Goal: Transaction & Acquisition: Purchase product/service

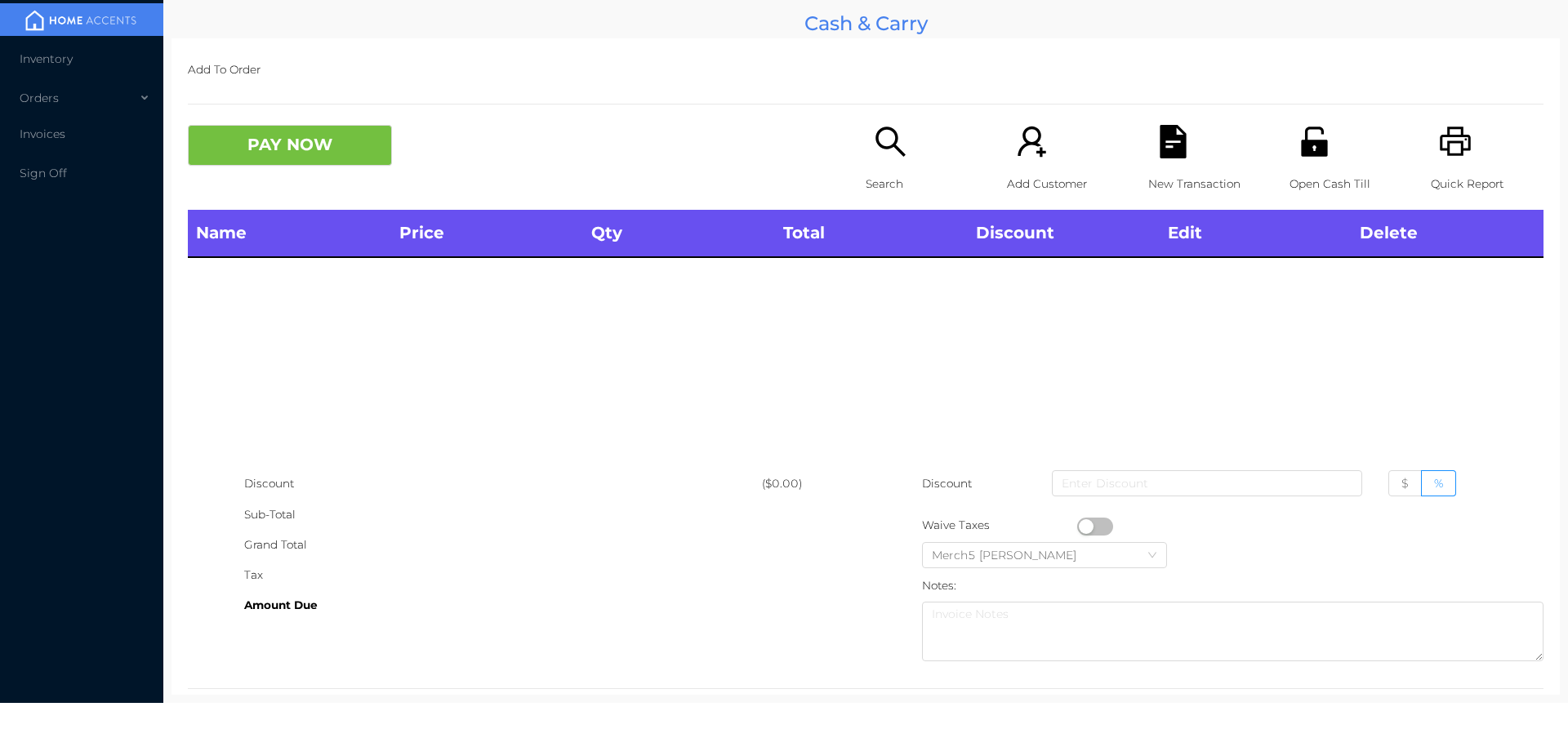
click at [898, 150] on icon "icon: search" at bounding box center [890, 141] width 33 height 33
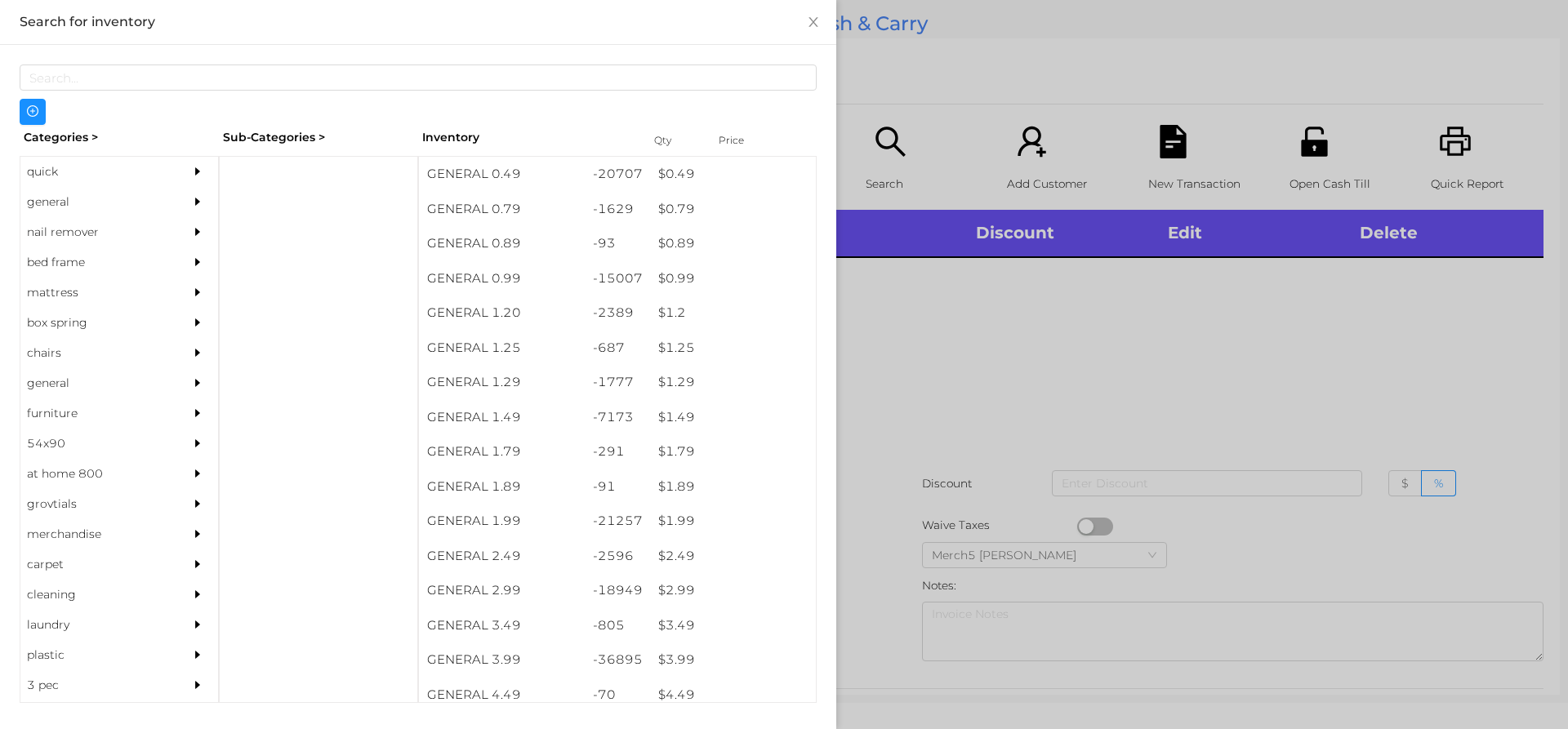
click at [204, 209] on div at bounding box center [201, 202] width 32 height 30
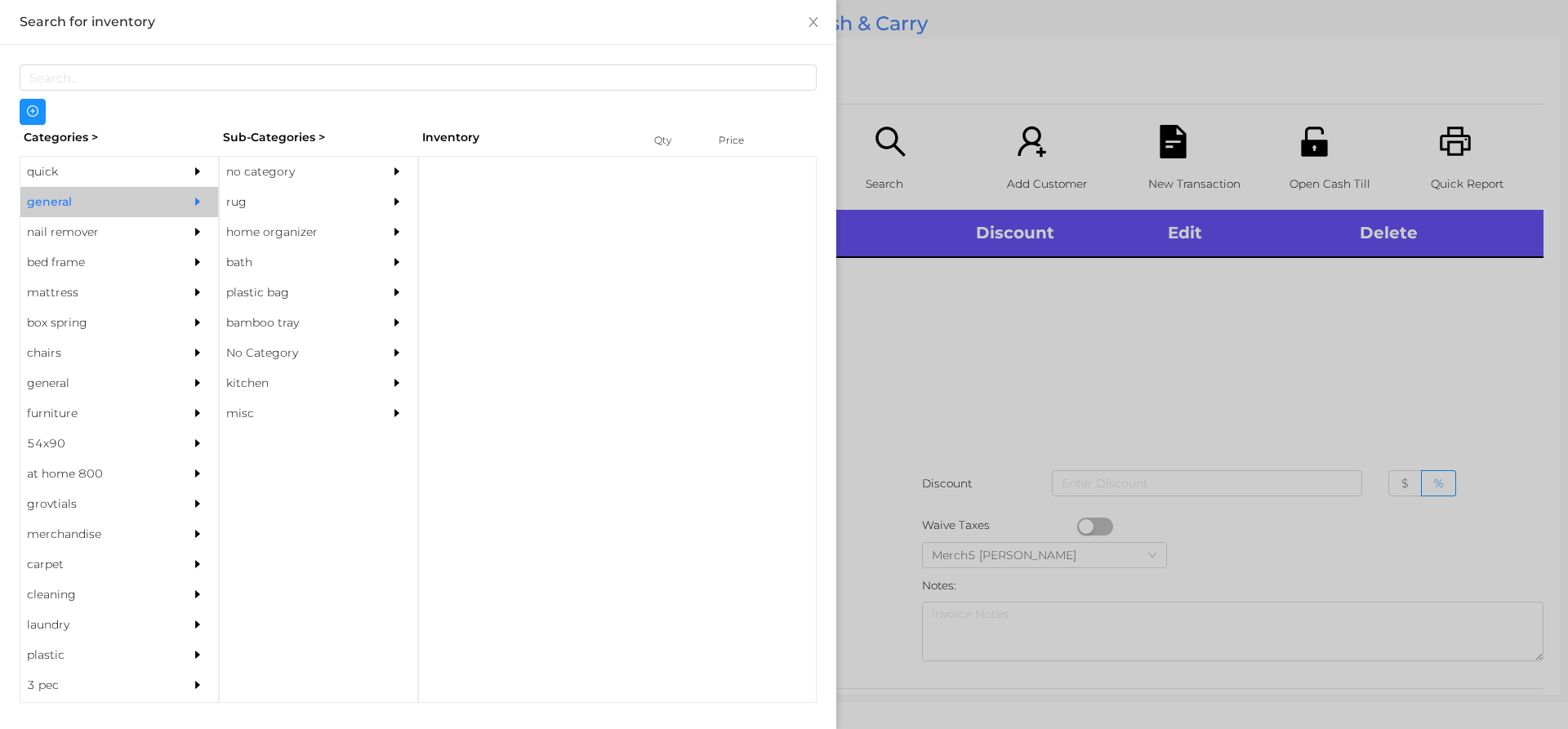
drag, startPoint x: 340, startPoint y: 168, endPoint x: 580, endPoint y: 286, distance: 267.4
click at [347, 175] on div "no category" at bounding box center [293, 172] width 148 height 30
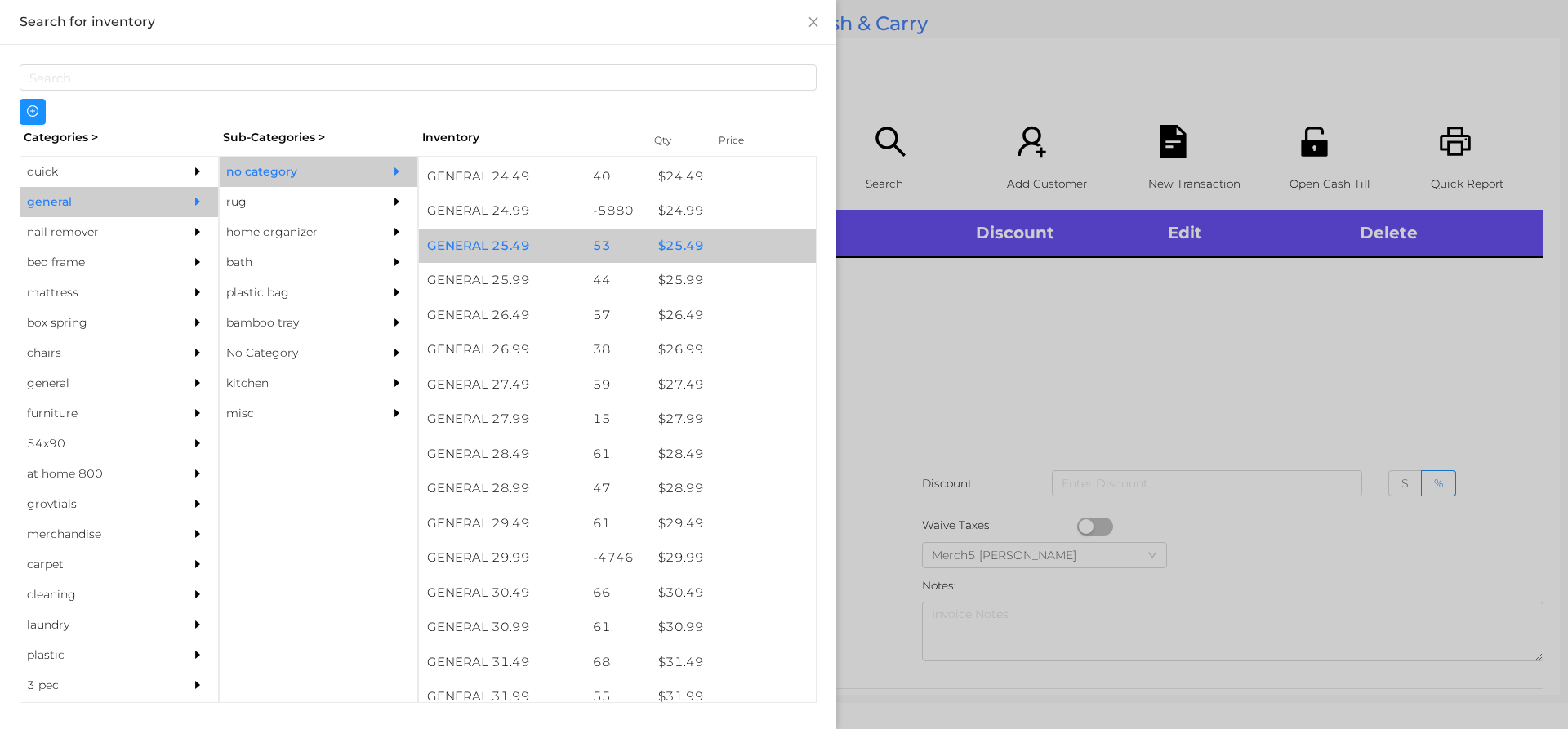
scroll to position [2041, 0]
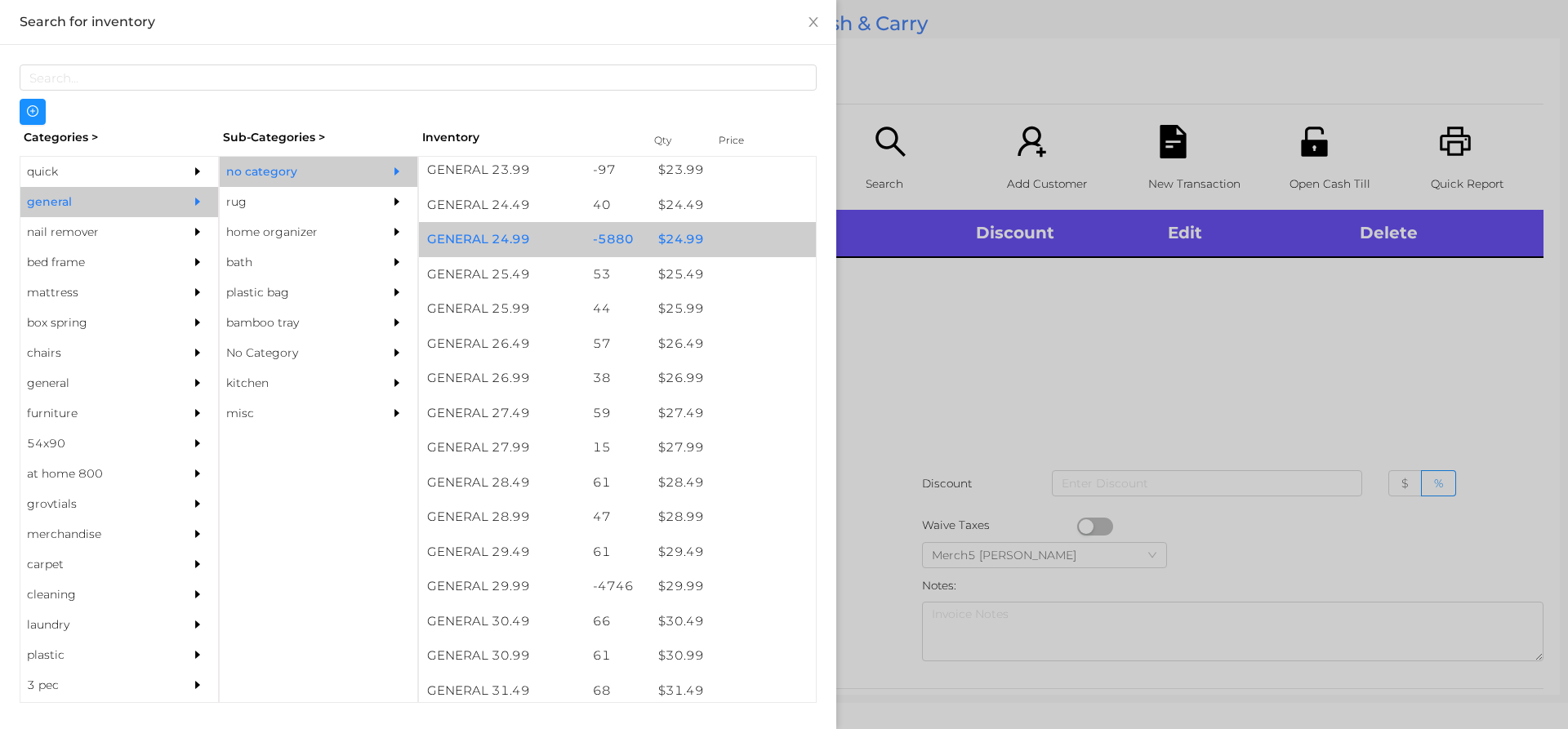
click at [748, 253] on div "$ 24.99" at bounding box center [732, 239] width 166 height 35
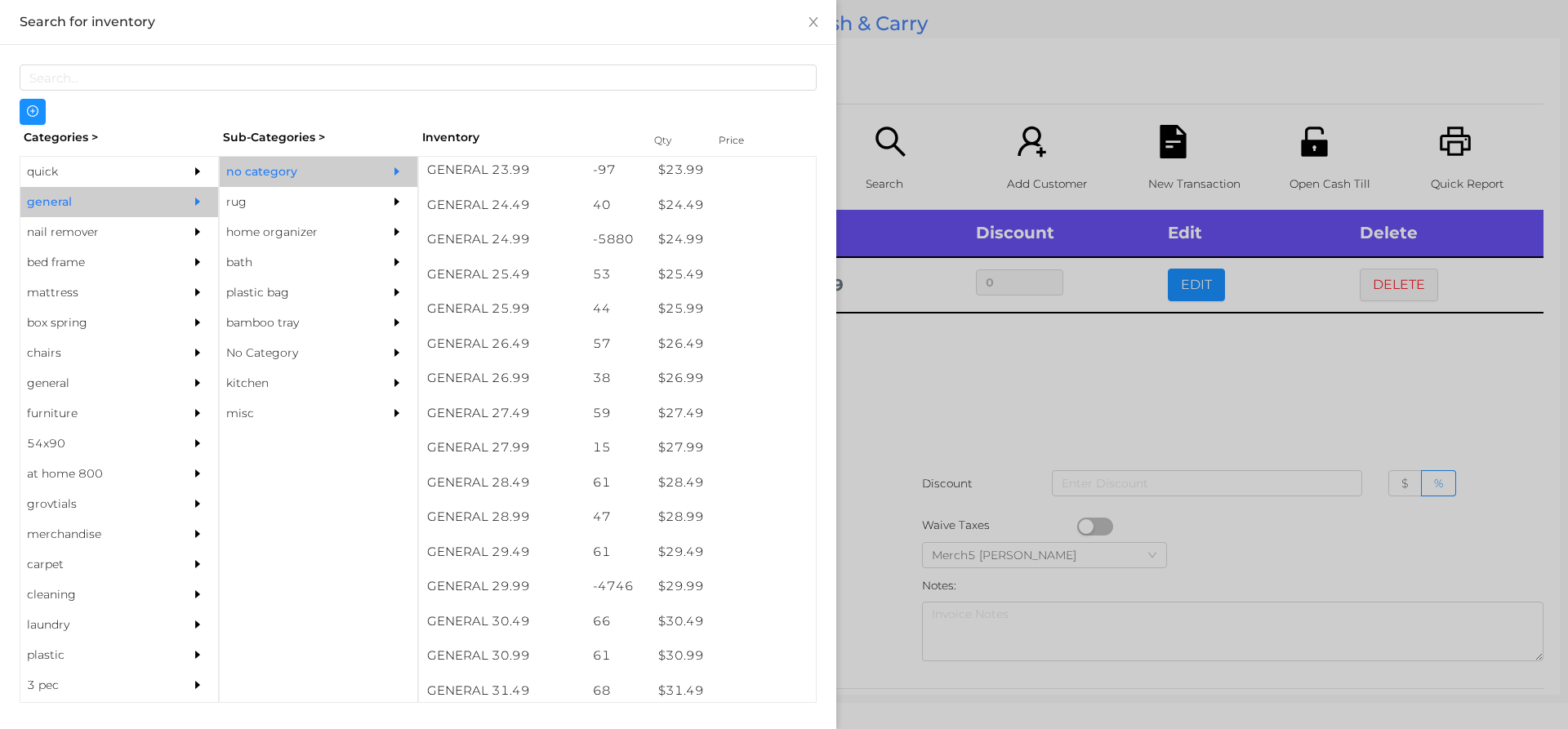
click at [947, 411] on div at bounding box center [784, 364] width 1568 height 729
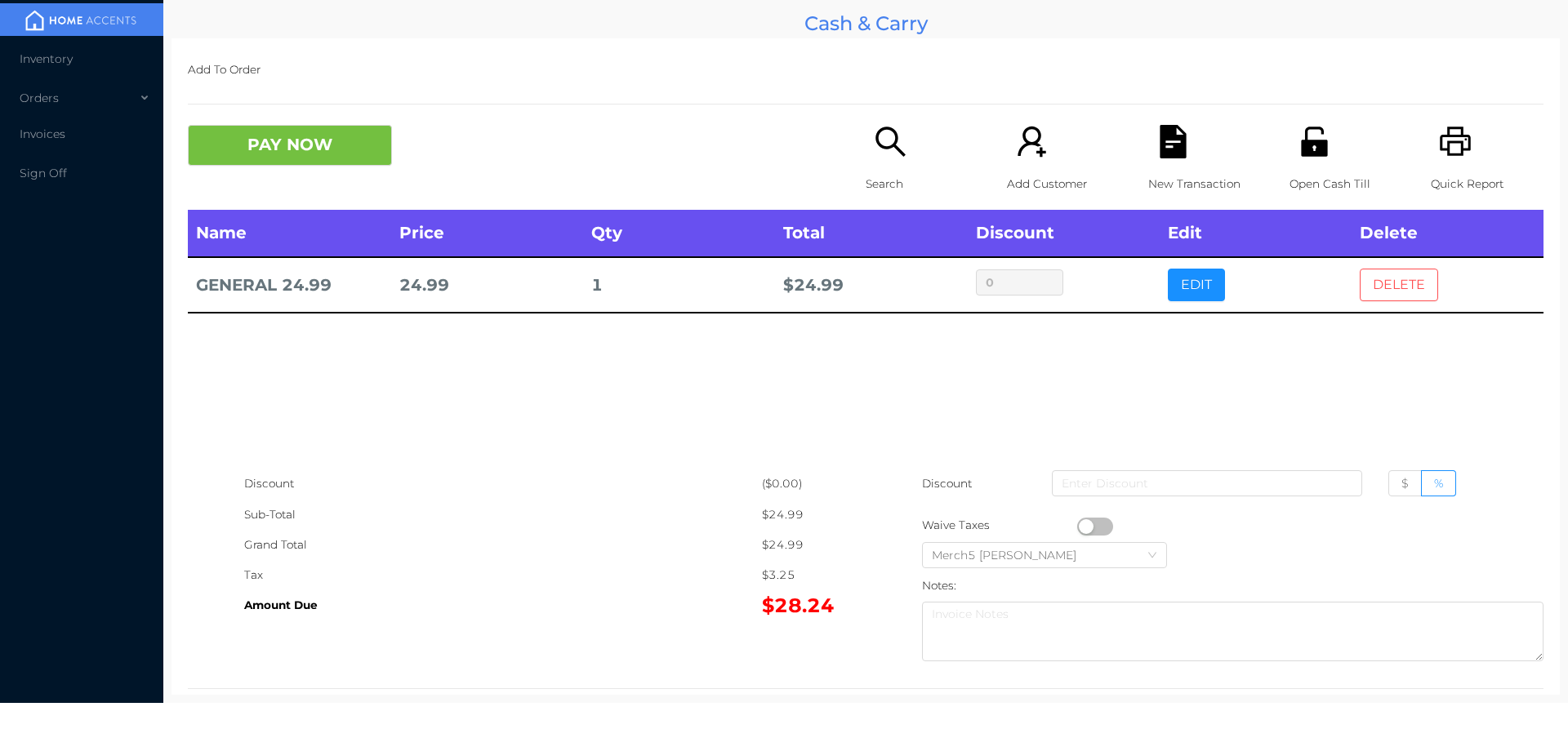
click at [1395, 288] on button "DELETE" at bounding box center [1398, 285] width 78 height 32
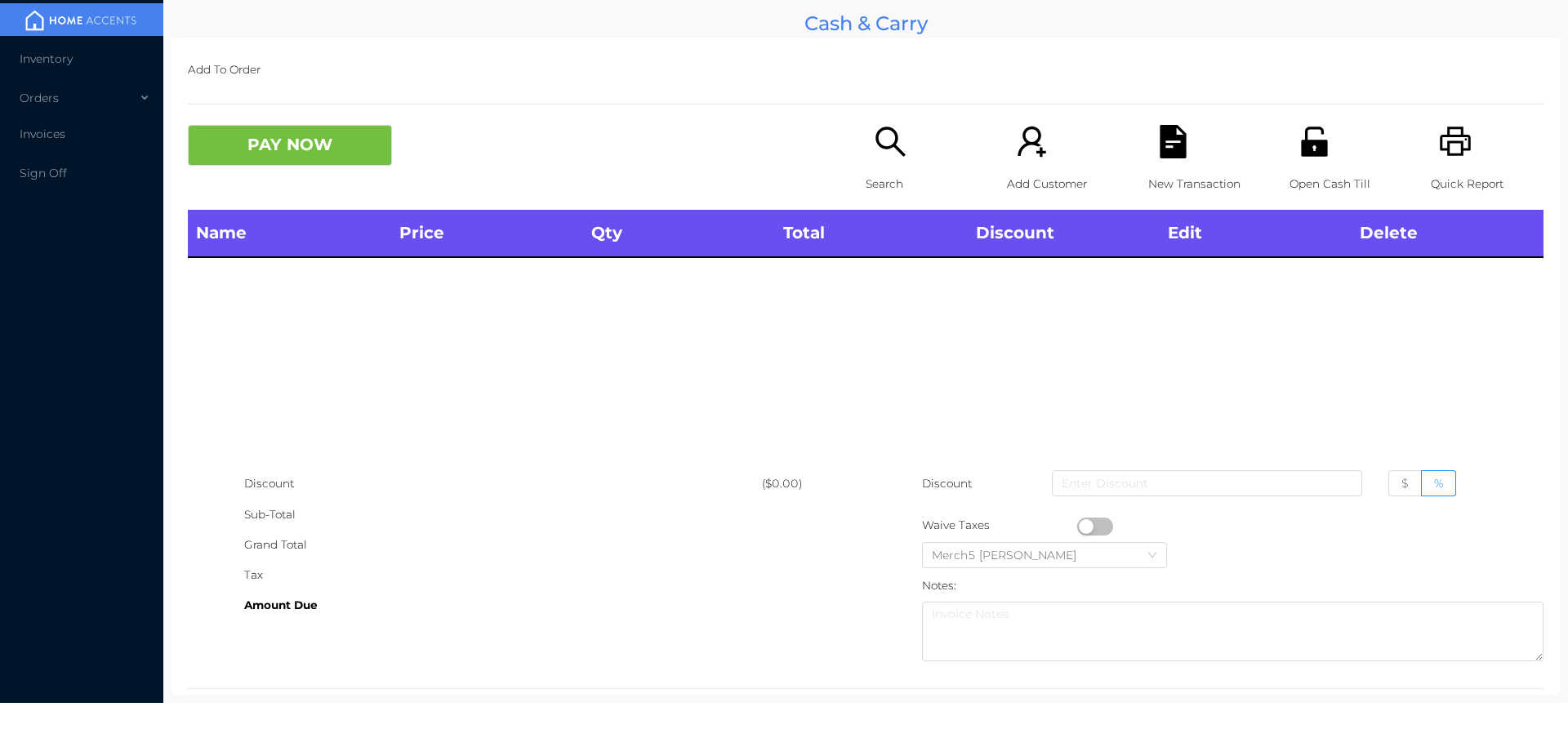
click at [879, 160] on div "Search" at bounding box center [921, 167] width 113 height 85
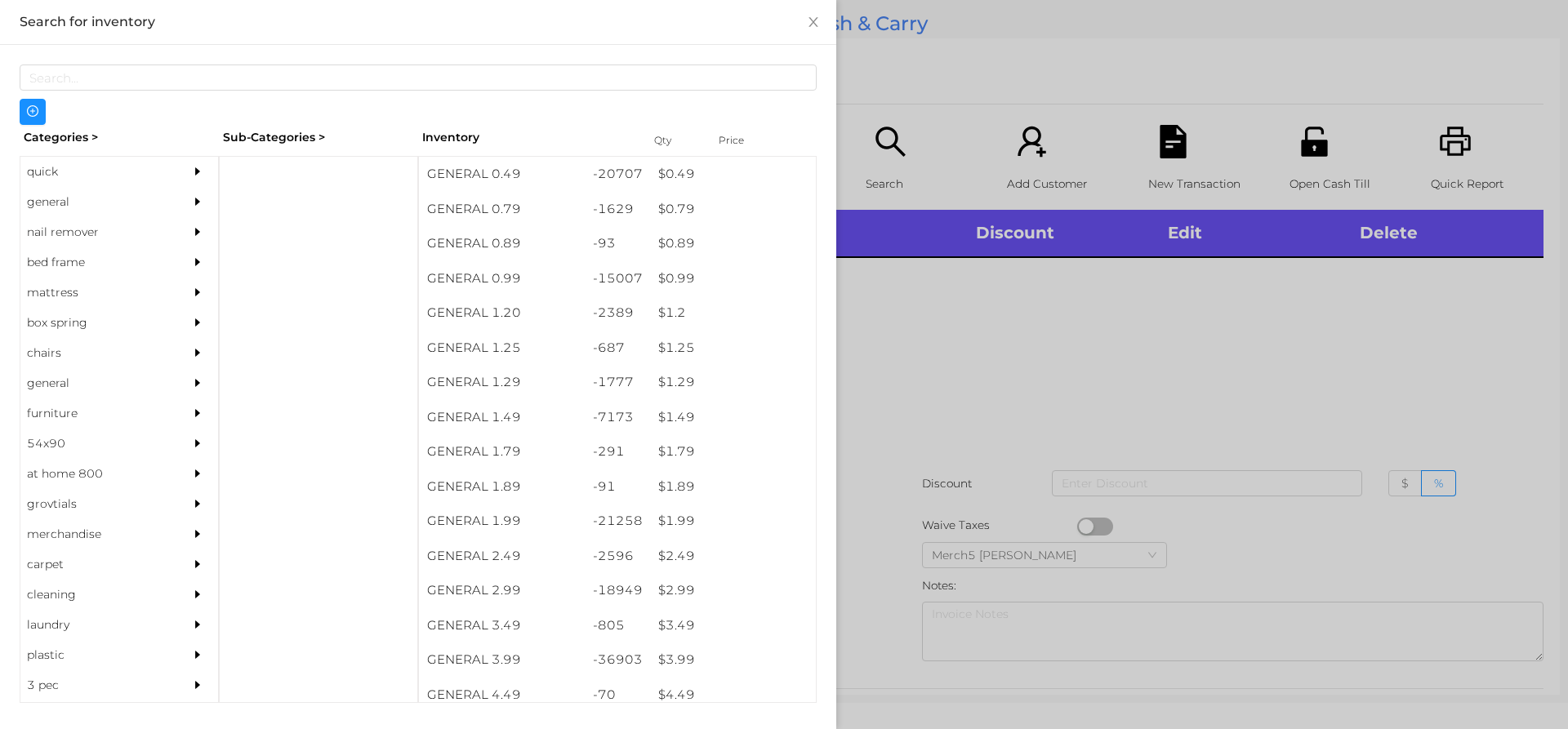
click at [211, 200] on div "quick general nail remover bed frame mattress box spring chairs general furnitu…" at bounding box center [119, 430] width 199 height 547
click at [168, 212] on div "general" at bounding box center [119, 202] width 197 height 30
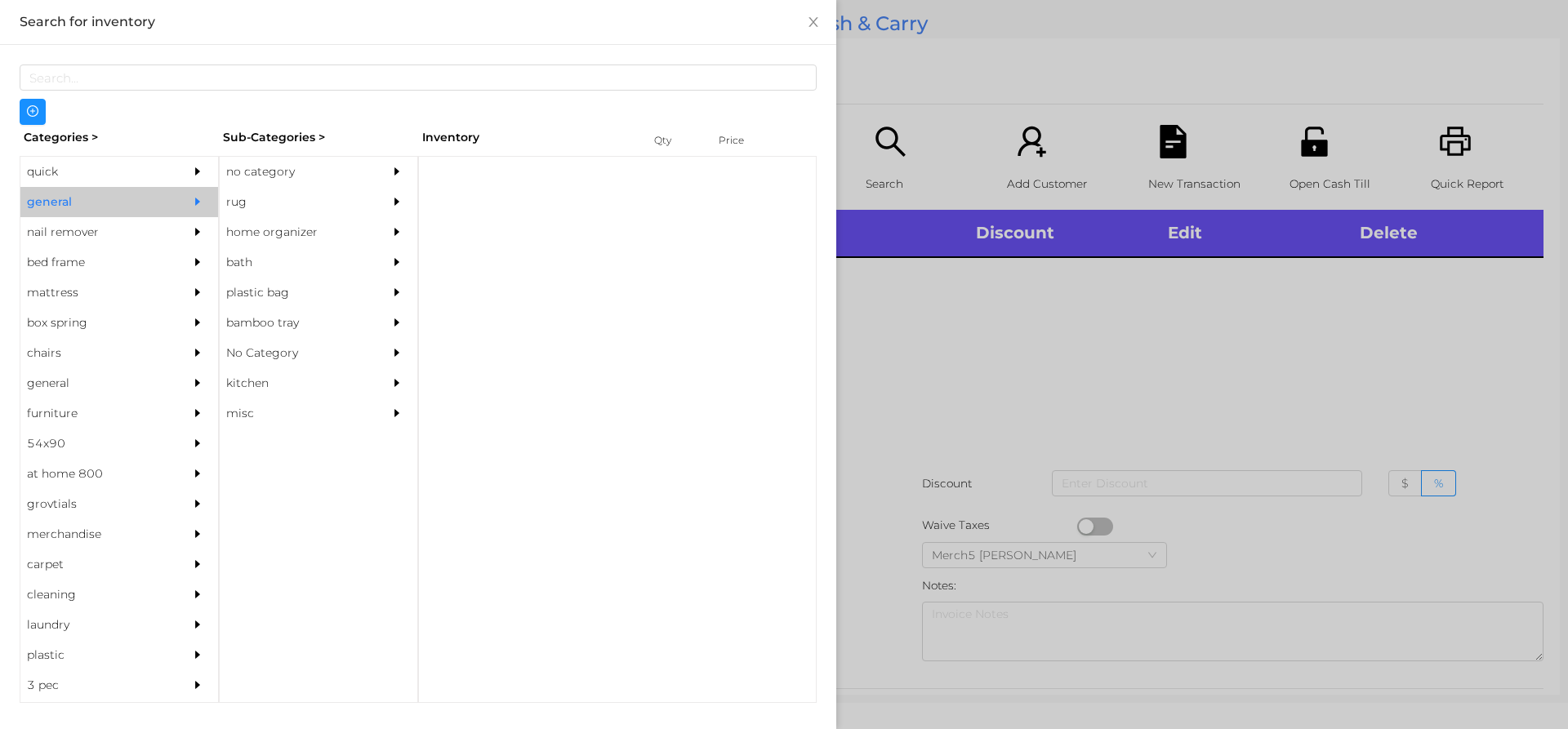
drag, startPoint x: 340, startPoint y: 180, endPoint x: 414, endPoint y: 177, distance: 74.1
click at [373, 180] on div "no category" at bounding box center [318, 172] width 197 height 30
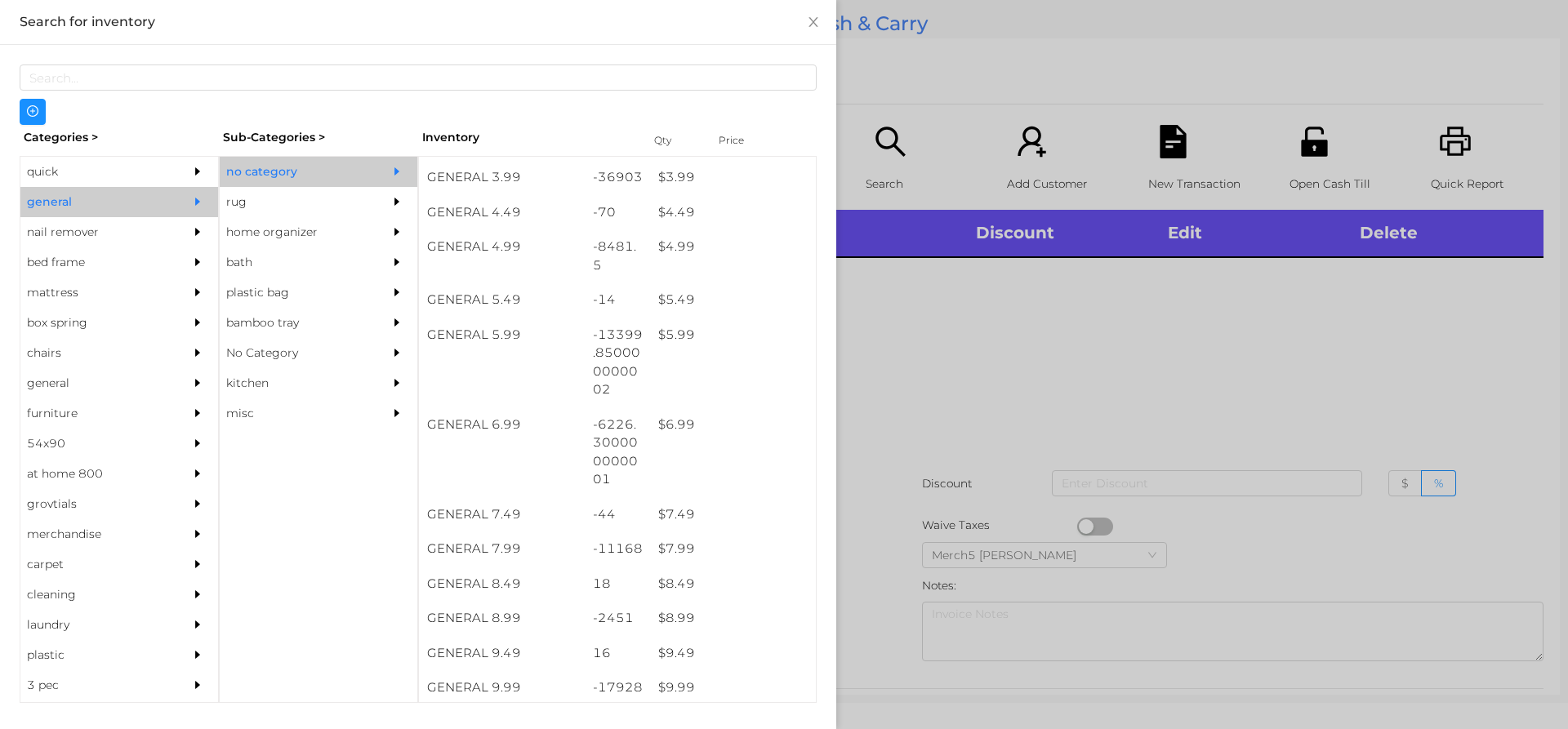
scroll to position [571, 0]
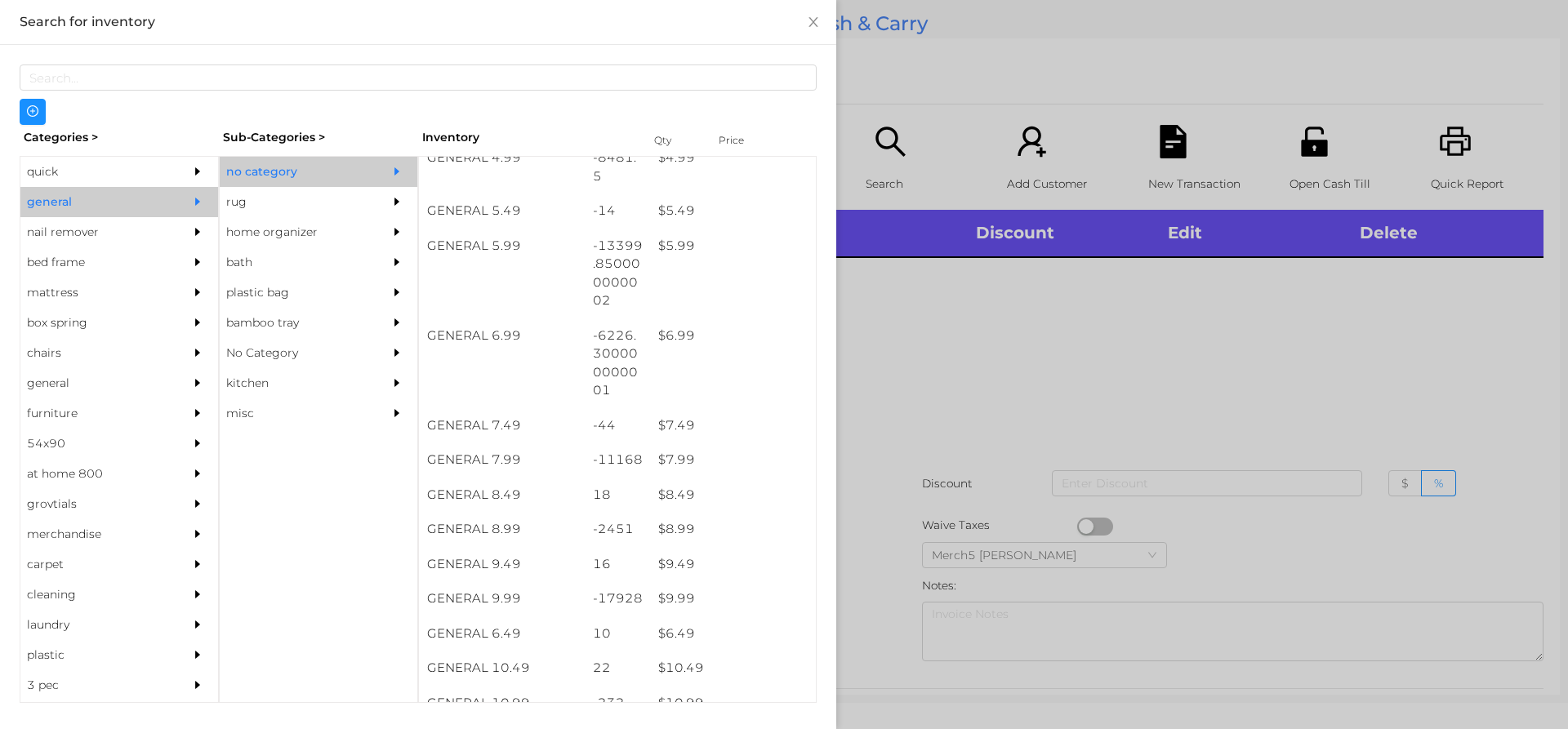
drag, startPoint x: 1209, startPoint y: 352, endPoint x: 1226, endPoint y: 343, distance: 19.2
click at [1221, 345] on div at bounding box center [784, 364] width 1568 height 729
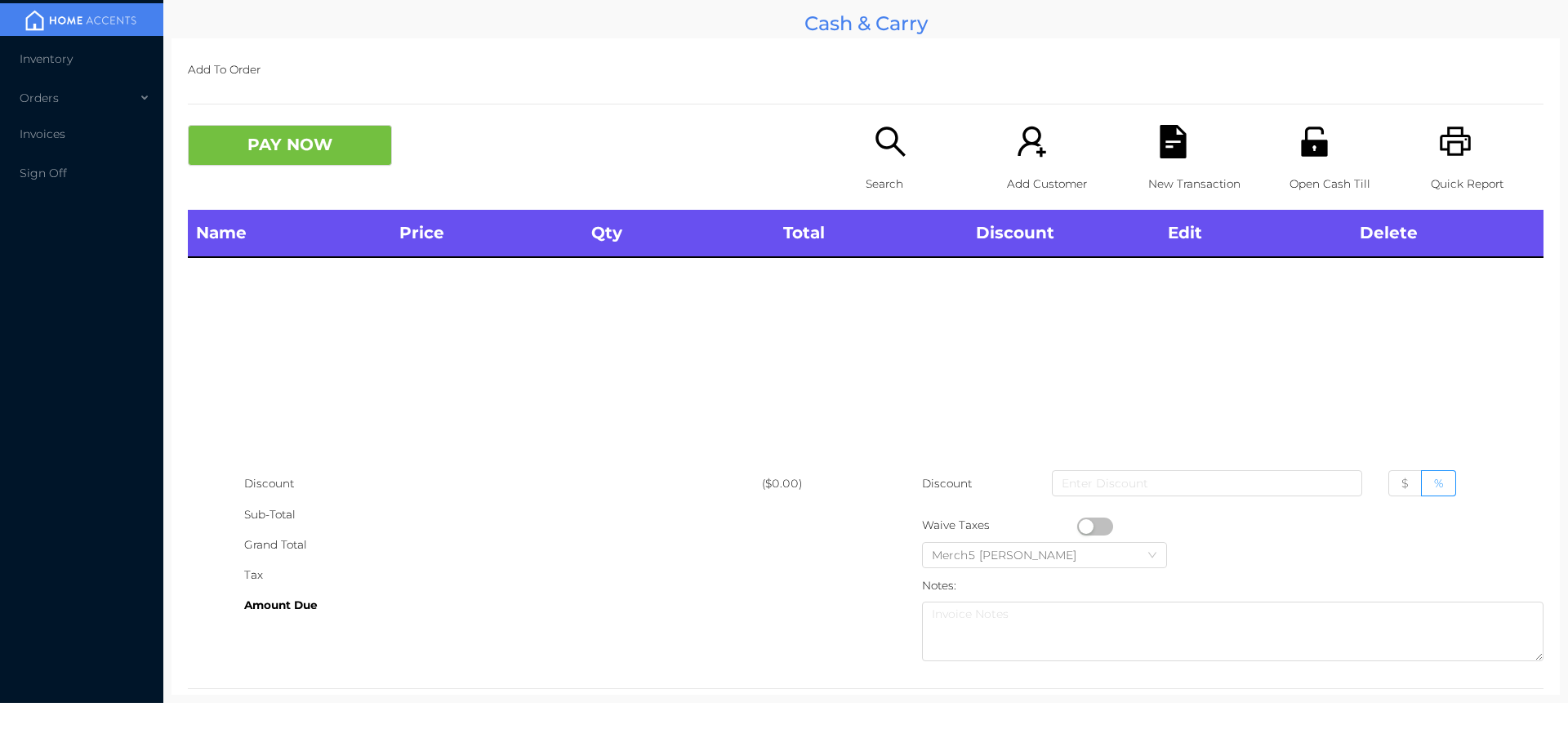
click at [887, 133] on icon "icon: search" at bounding box center [890, 141] width 33 height 33
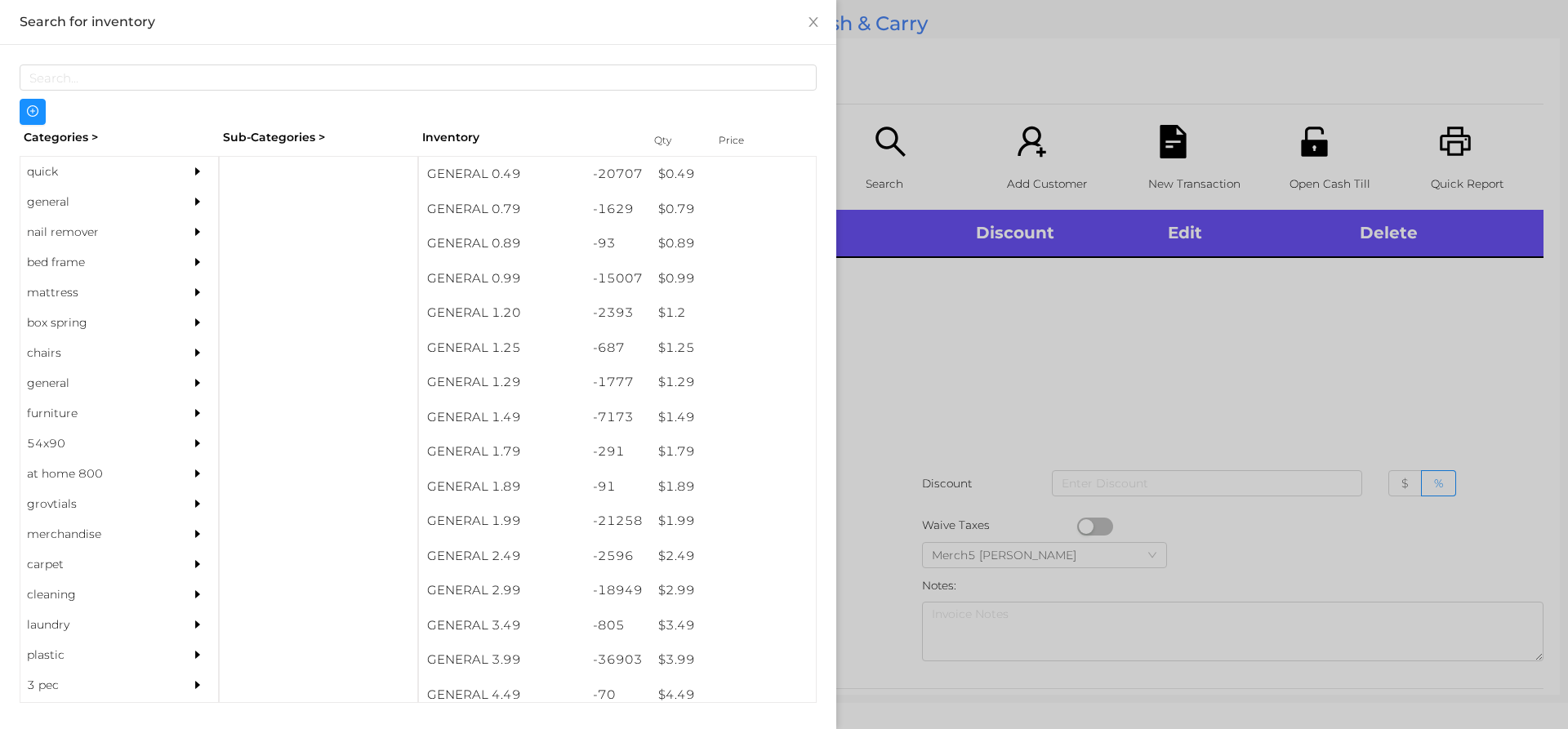
drag, startPoint x: 183, startPoint y: 200, endPoint x: 201, endPoint y: 202, distance: 18.1
click at [192, 202] on icon "icon: caret-right" at bounding box center [198, 202] width 12 height 12
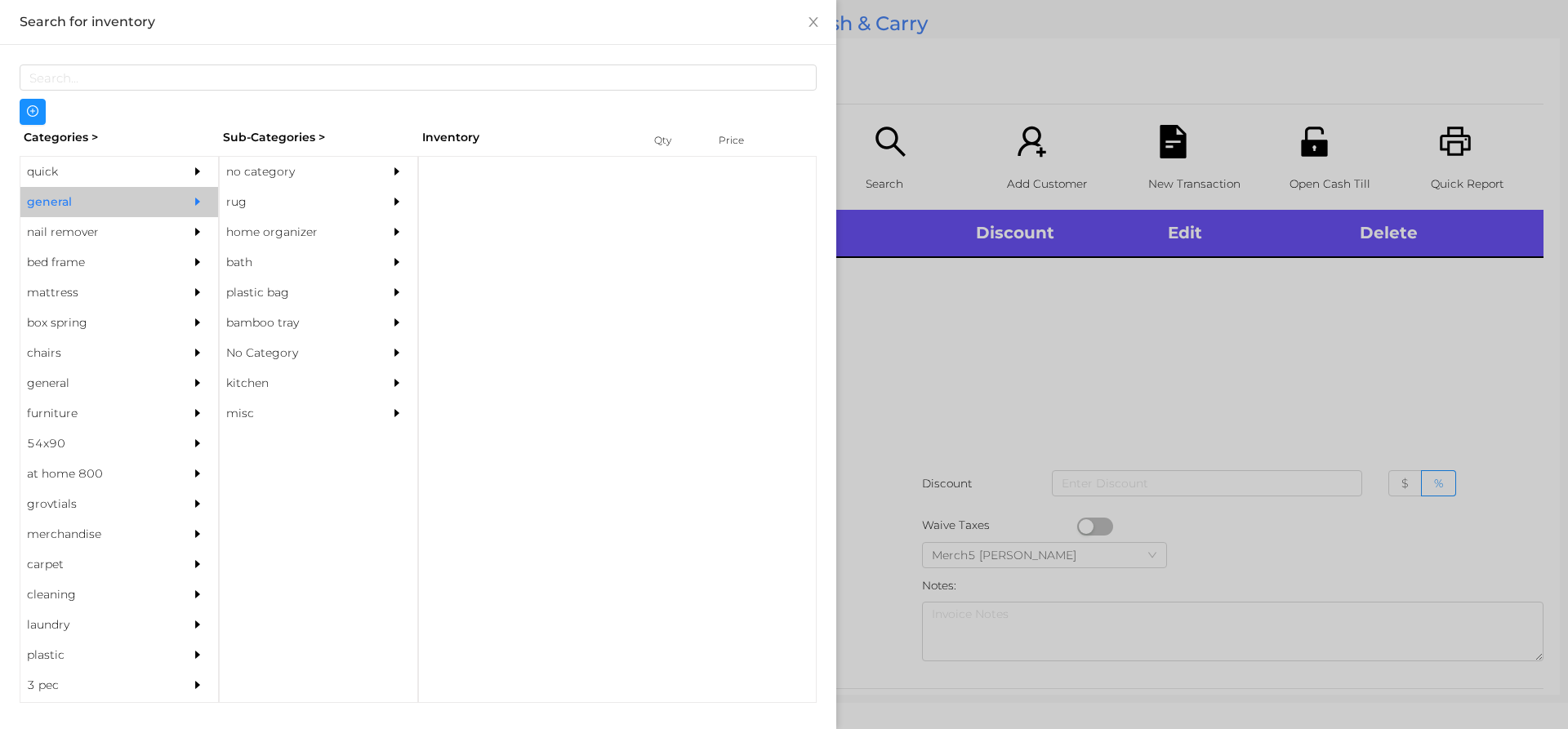
click at [336, 168] on div "no category" at bounding box center [293, 172] width 148 height 30
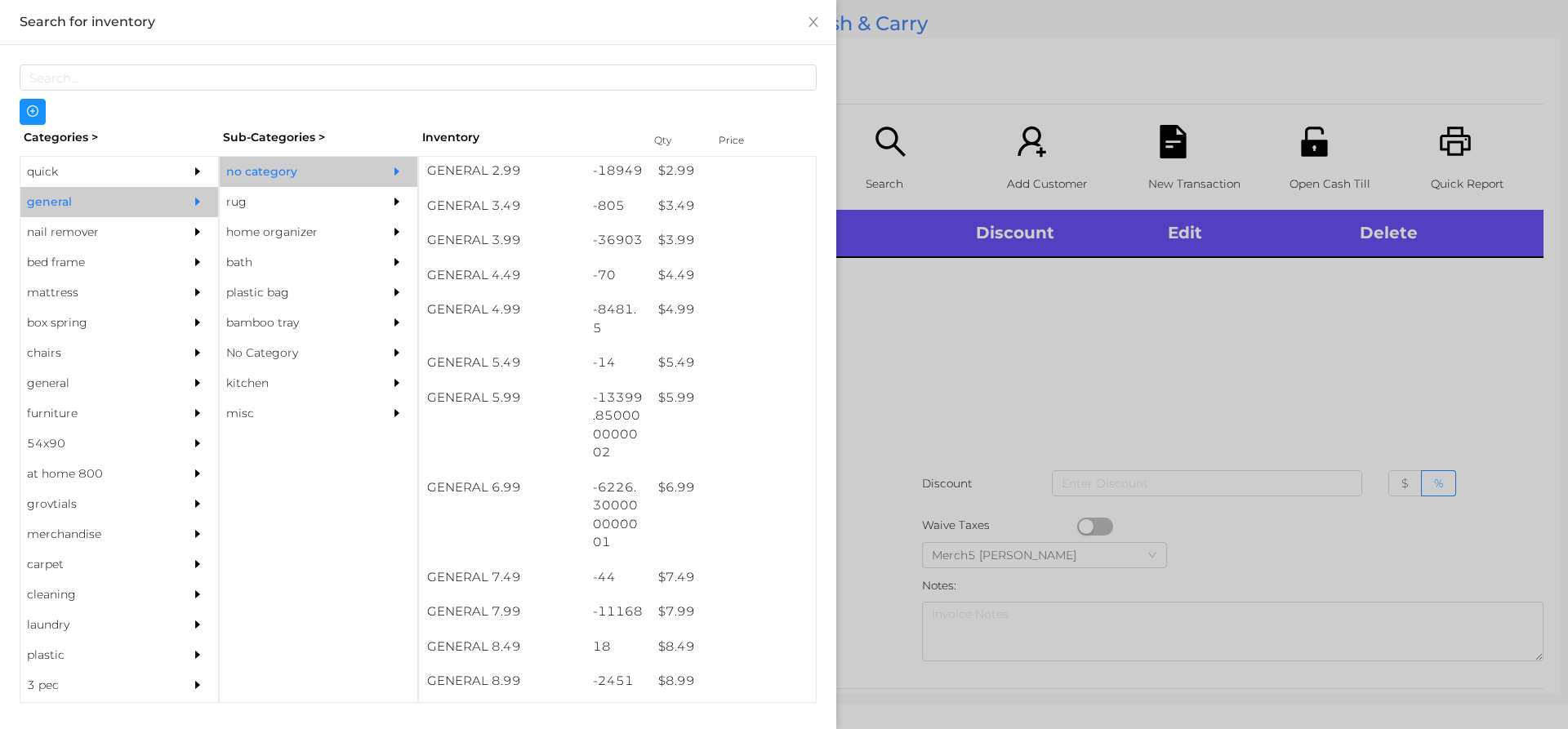
scroll to position [653, 0]
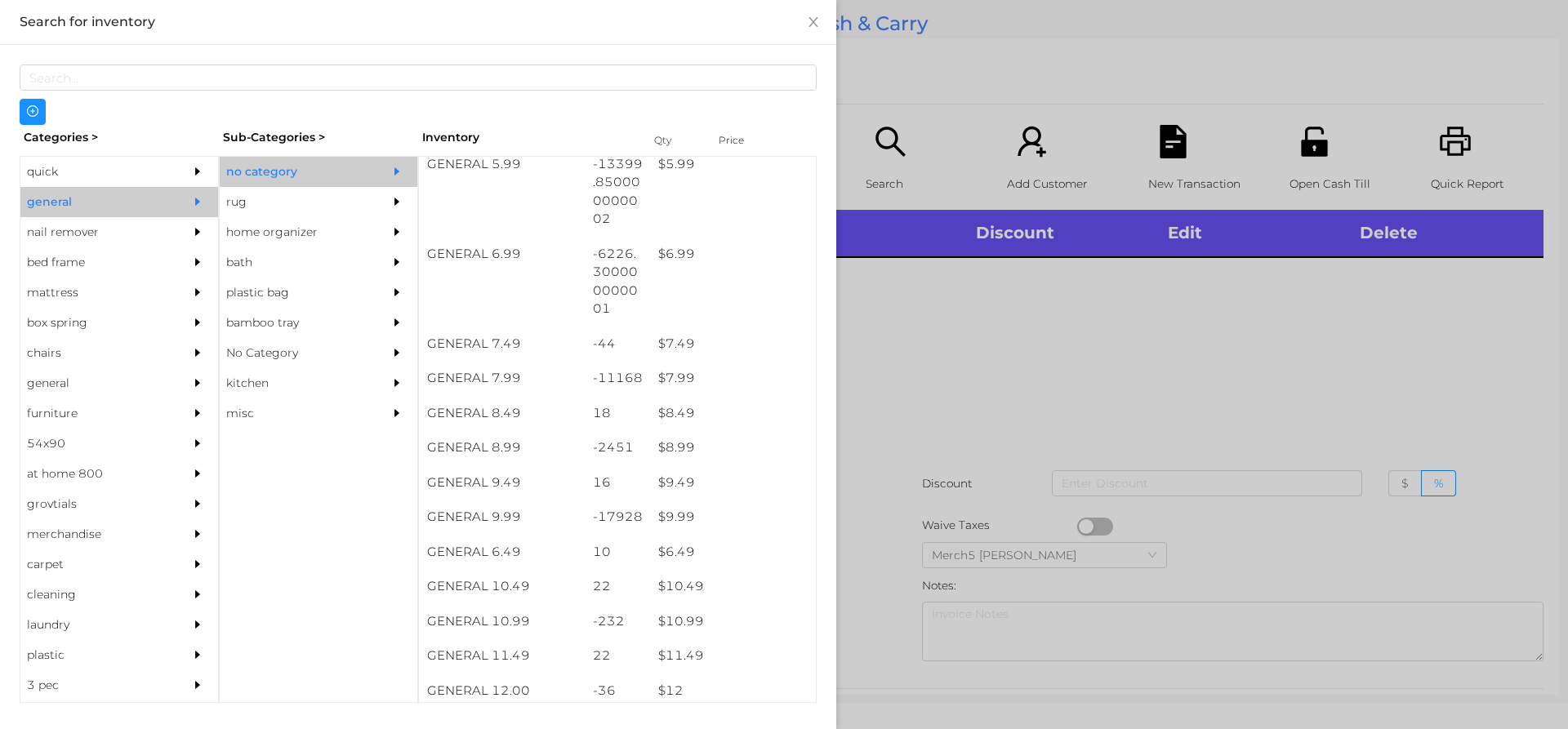
click at [1009, 409] on div at bounding box center [784, 364] width 1568 height 729
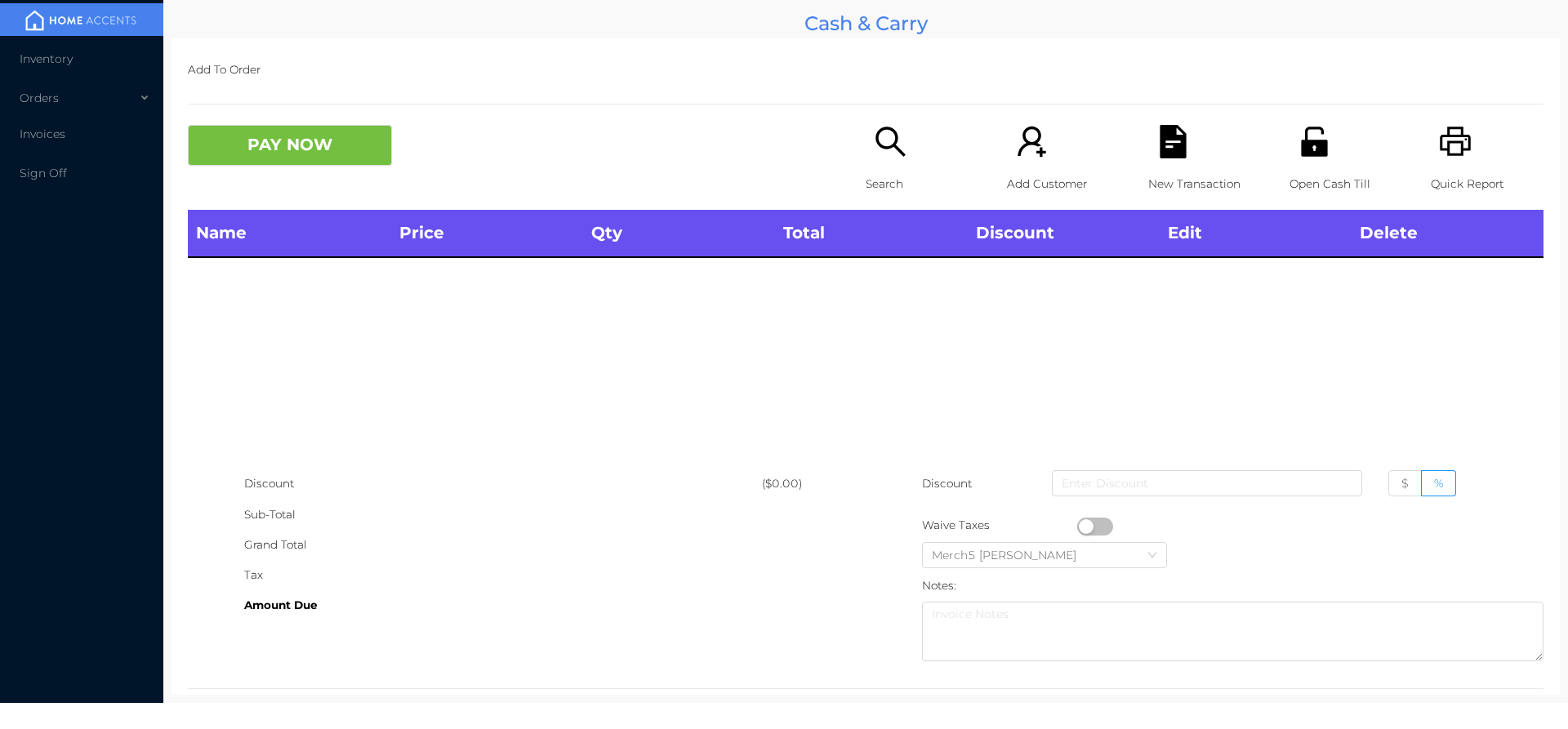
click at [895, 152] on icon "icon: search" at bounding box center [890, 141] width 29 height 29
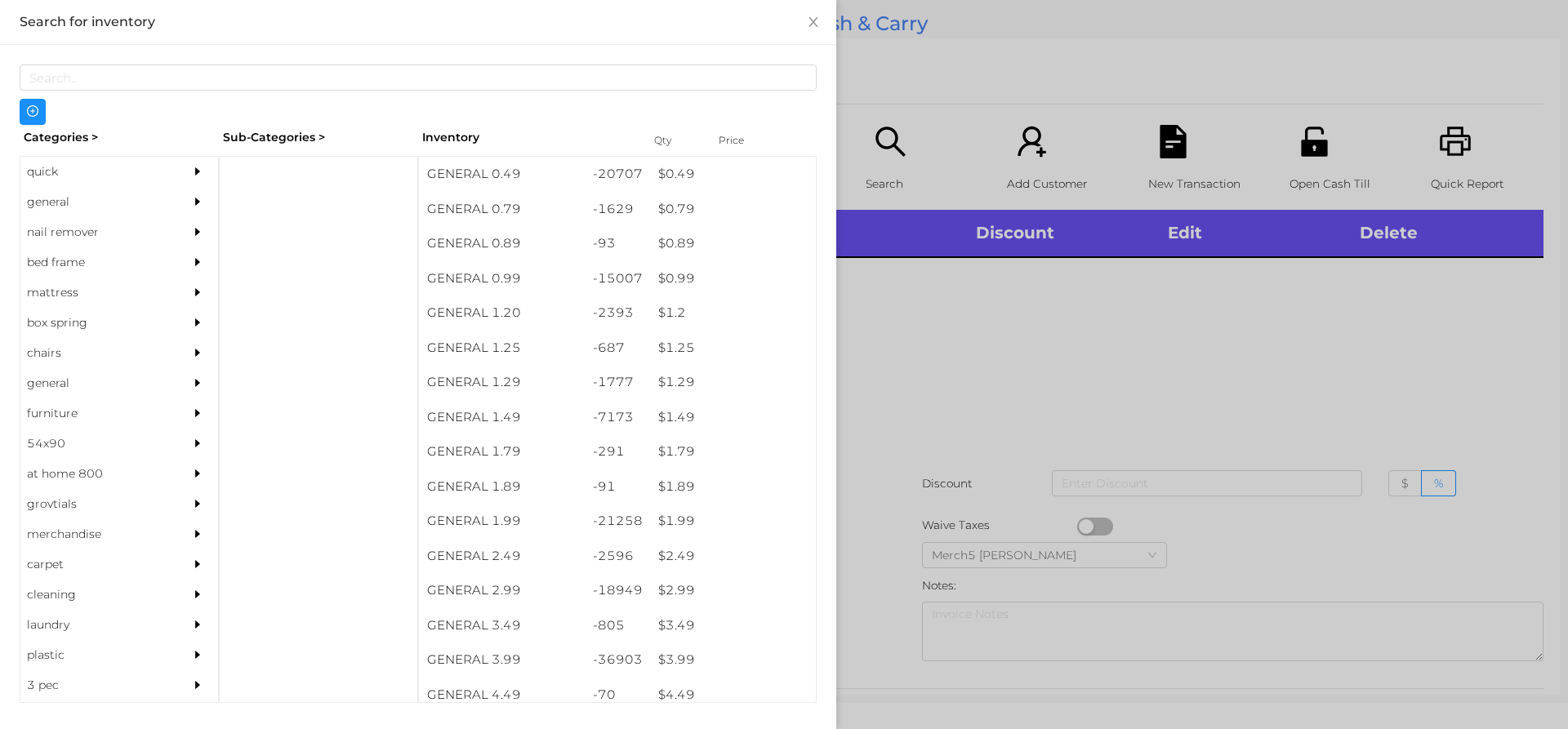
drag, startPoint x: 190, startPoint y: 198, endPoint x: 205, endPoint y: 201, distance: 15.3
click at [197, 200] on div at bounding box center [201, 202] width 32 height 30
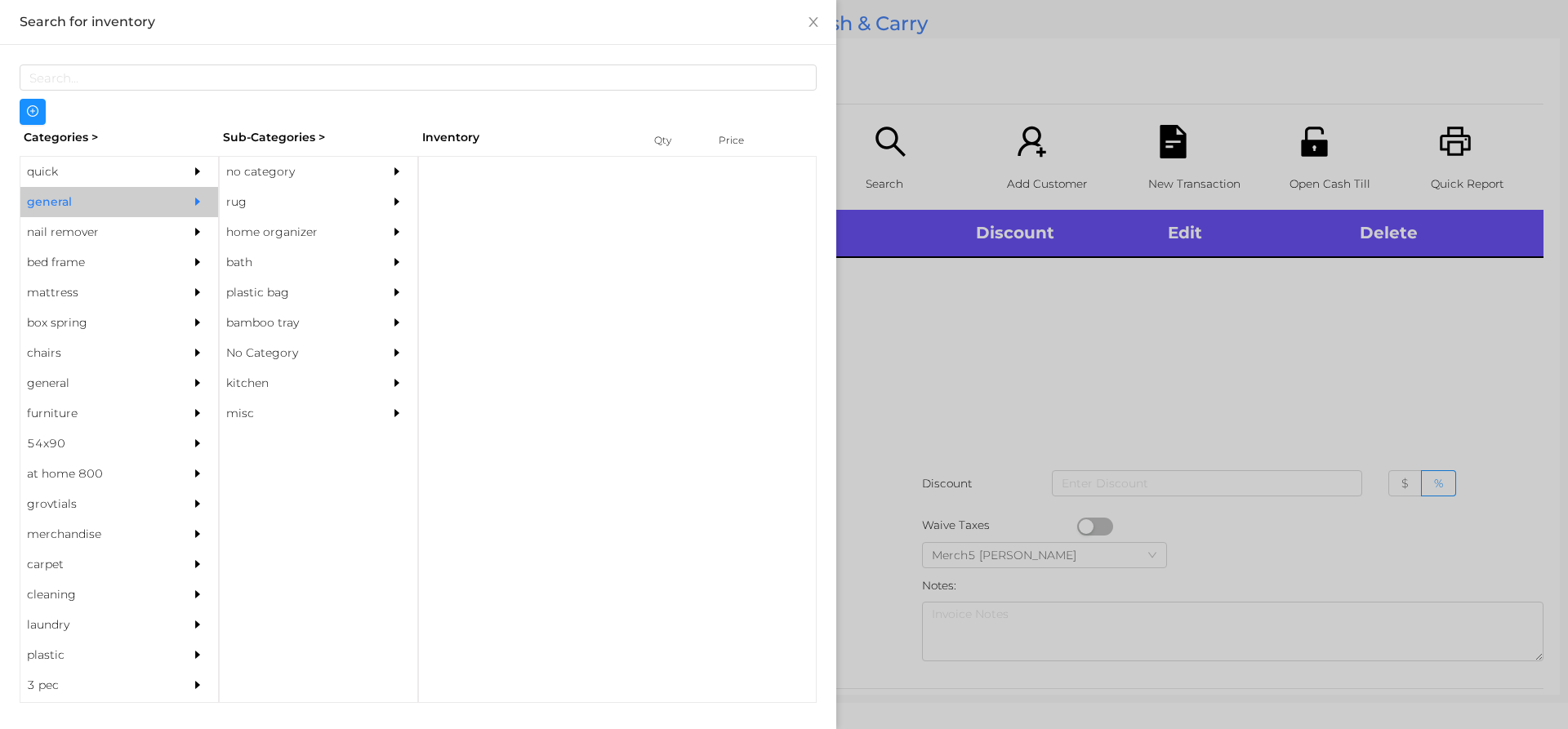
drag, startPoint x: 351, startPoint y: 168, endPoint x: 361, endPoint y: 173, distance: 11.2
click at [352, 168] on div "no category" at bounding box center [293, 172] width 148 height 30
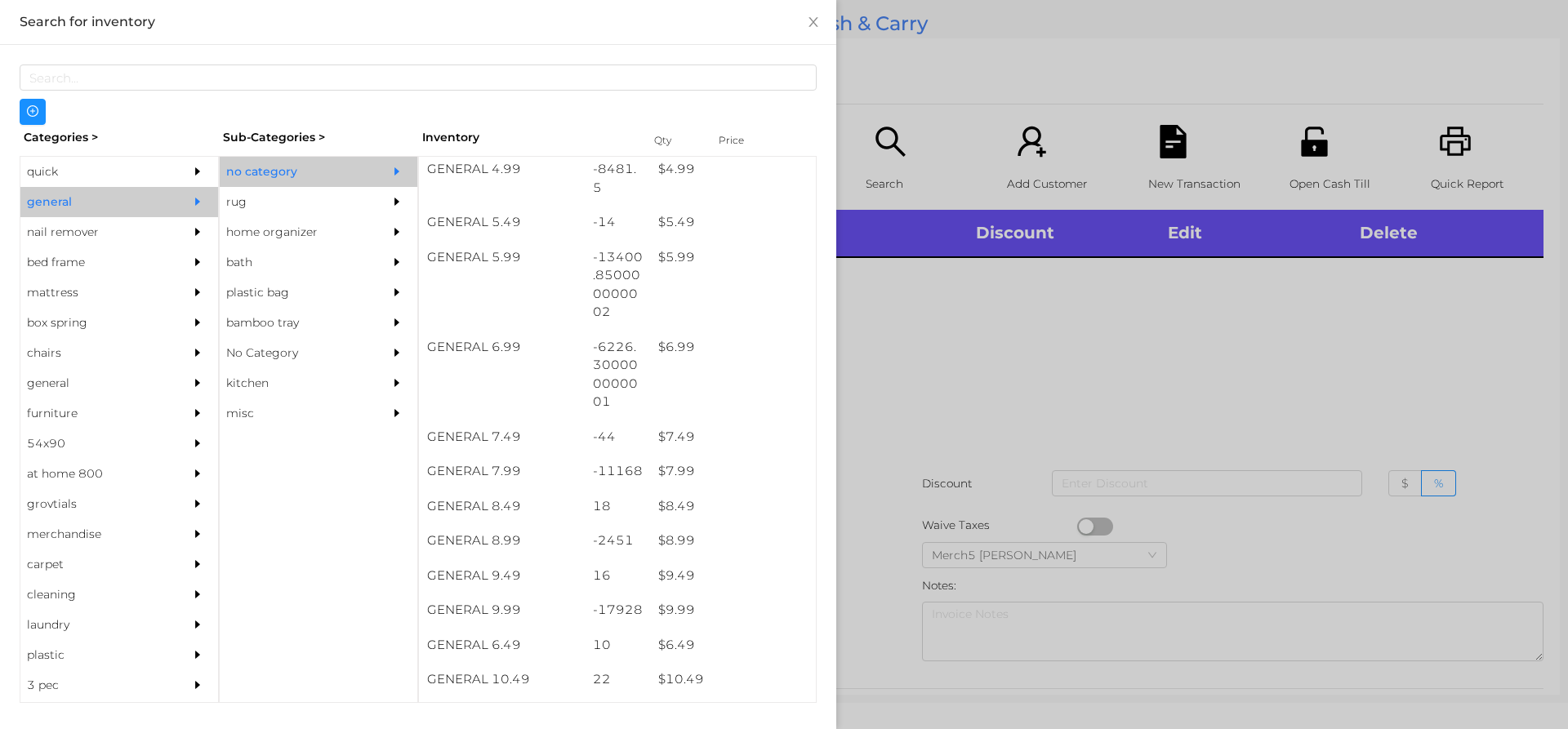
scroll to position [735, 0]
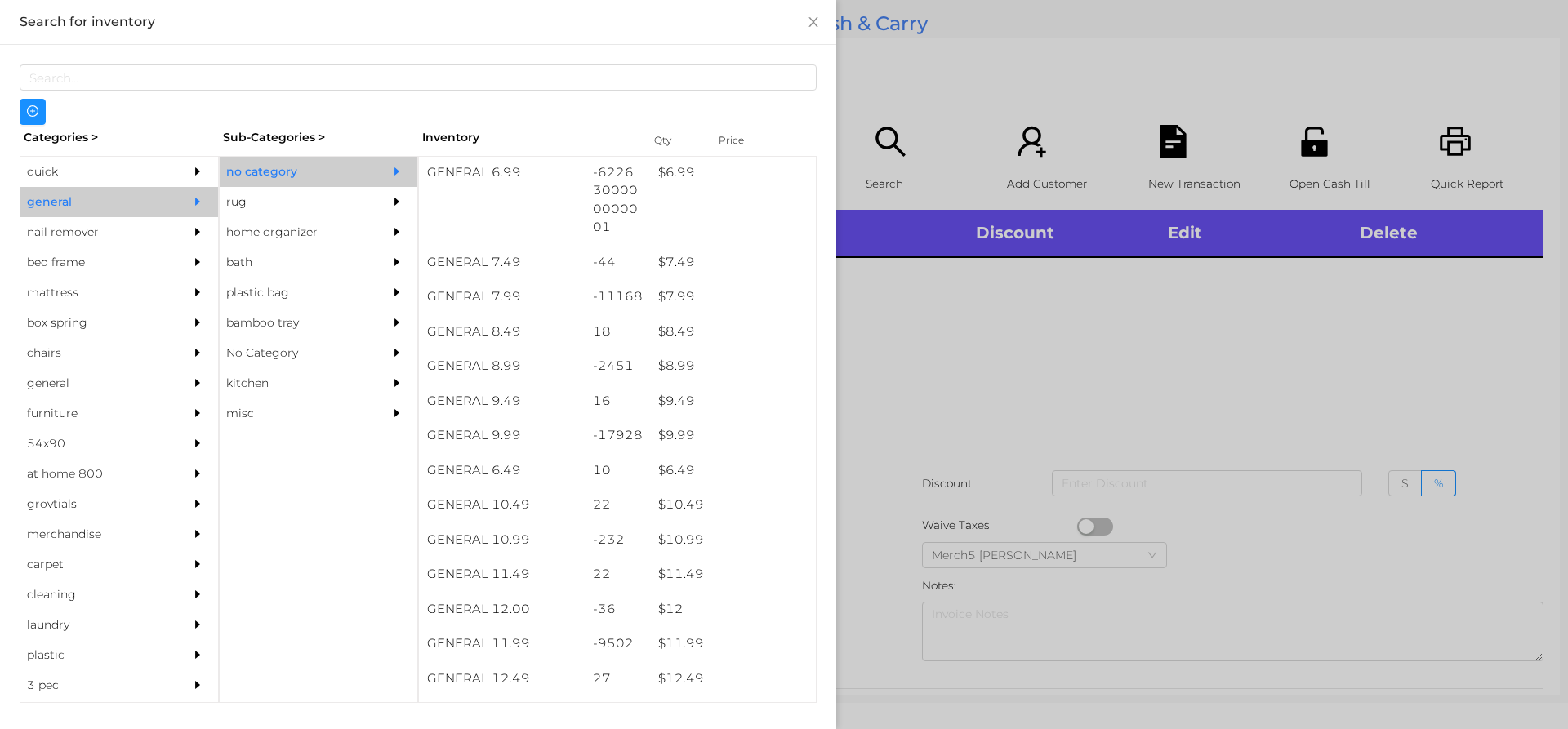
click at [1194, 392] on div at bounding box center [784, 364] width 1568 height 729
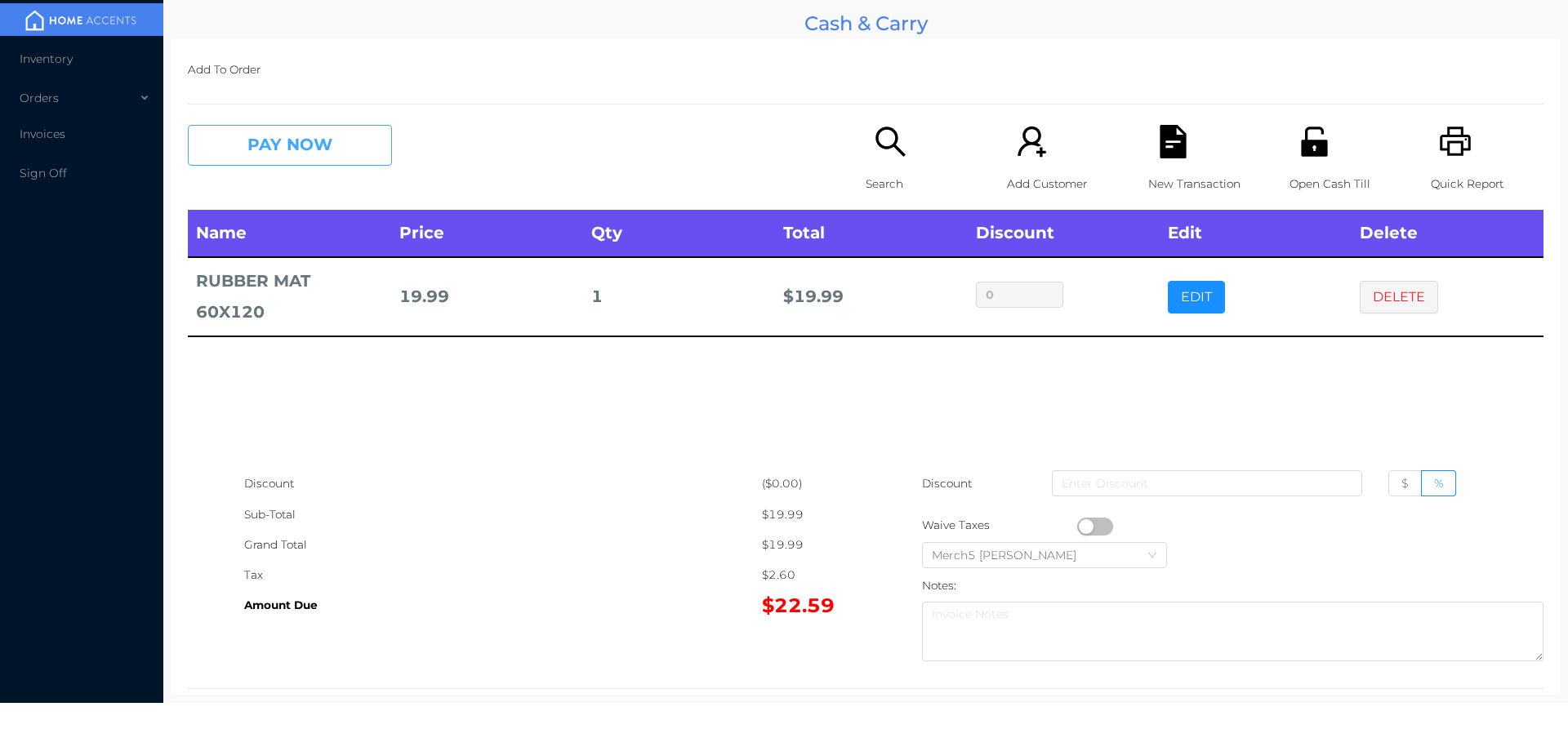
click at [363, 148] on button "PAY NOW" at bounding box center [289, 145] width 204 height 41
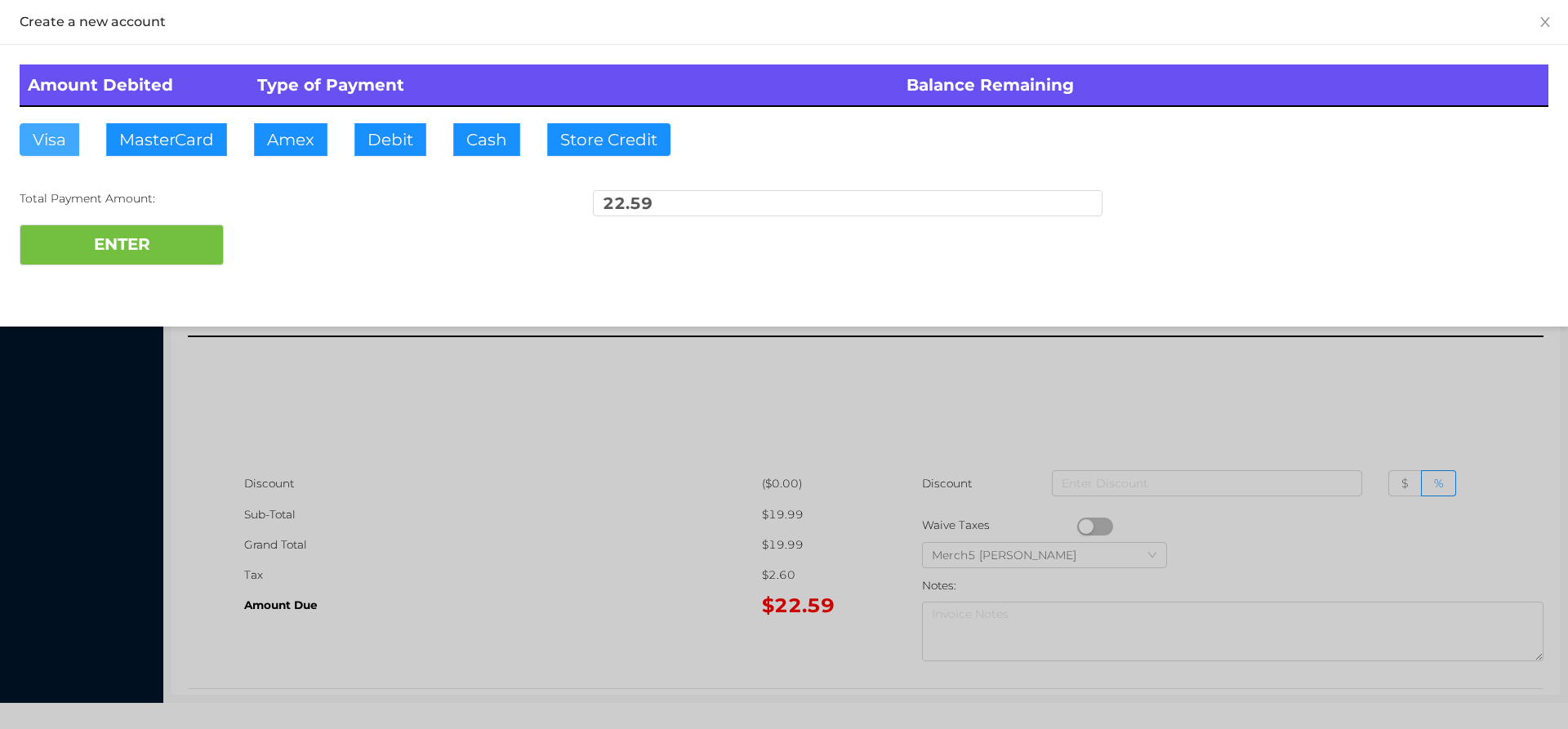
click at [68, 140] on button "Visa" at bounding box center [49, 139] width 60 height 32
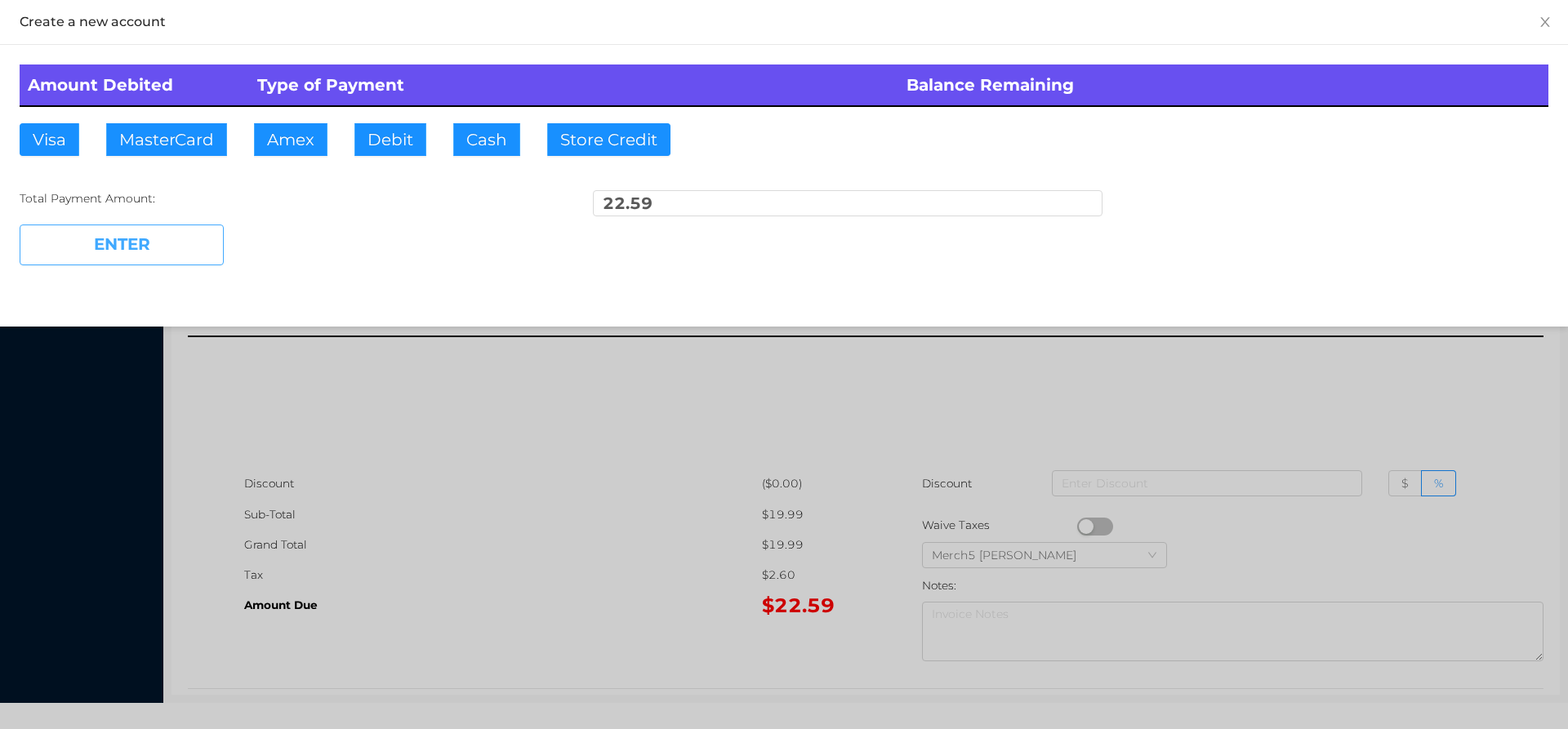
click at [178, 245] on button "ENTER" at bounding box center [122, 245] width 204 height 41
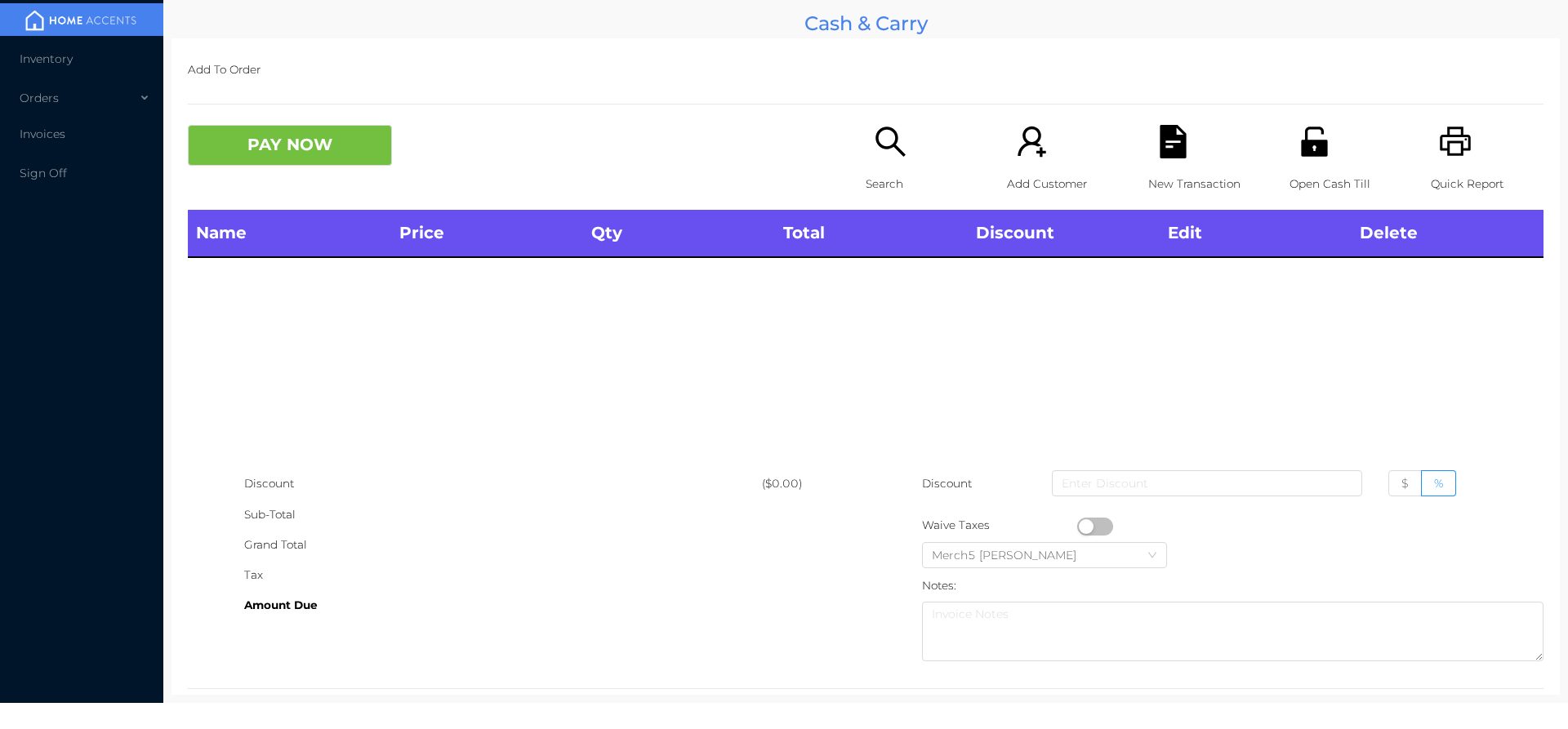
click at [1435, 161] on div "Quick Report" at bounding box center [1487, 167] width 113 height 85
click at [874, 166] on div "Search" at bounding box center [921, 167] width 113 height 85
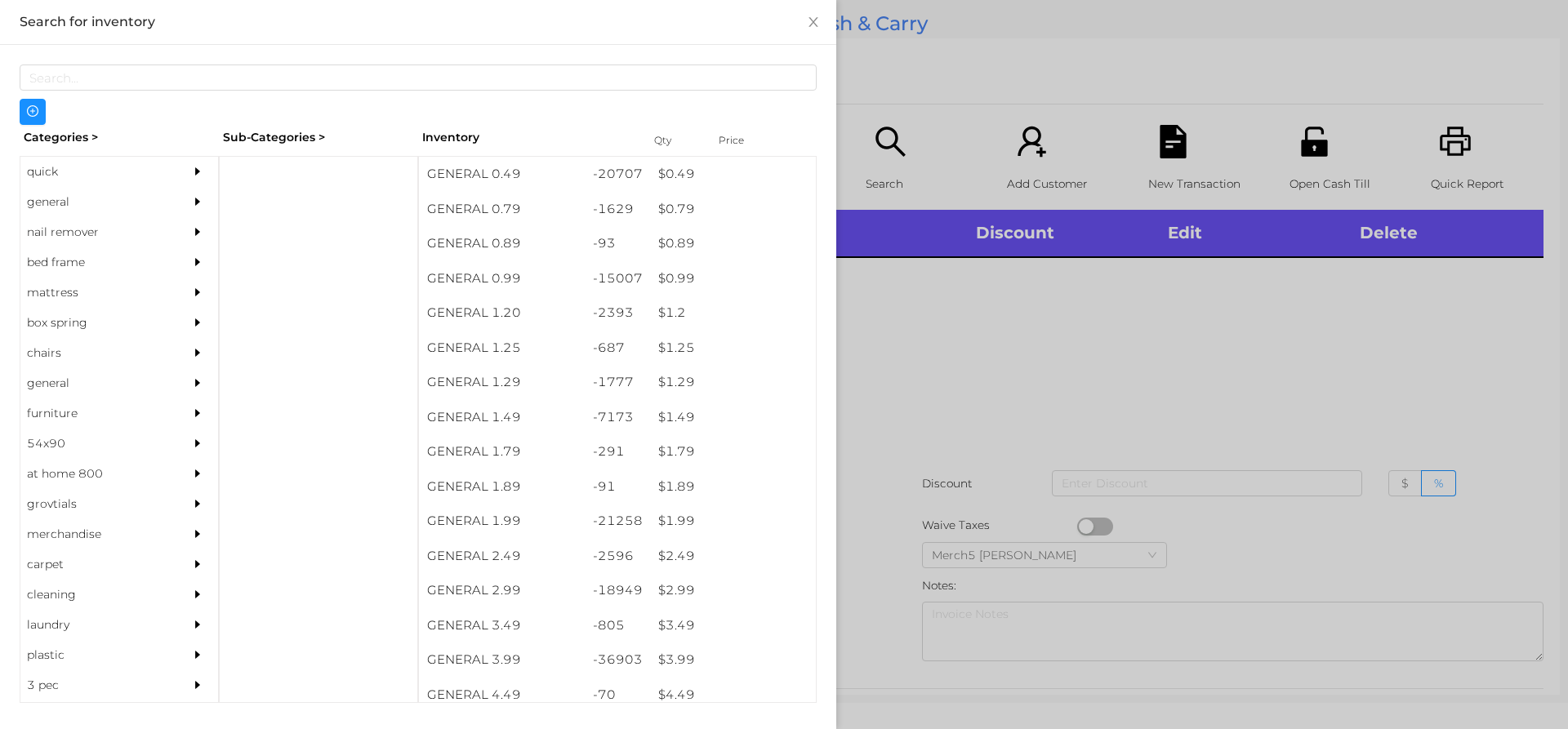
click at [197, 196] on div at bounding box center [201, 202] width 32 height 30
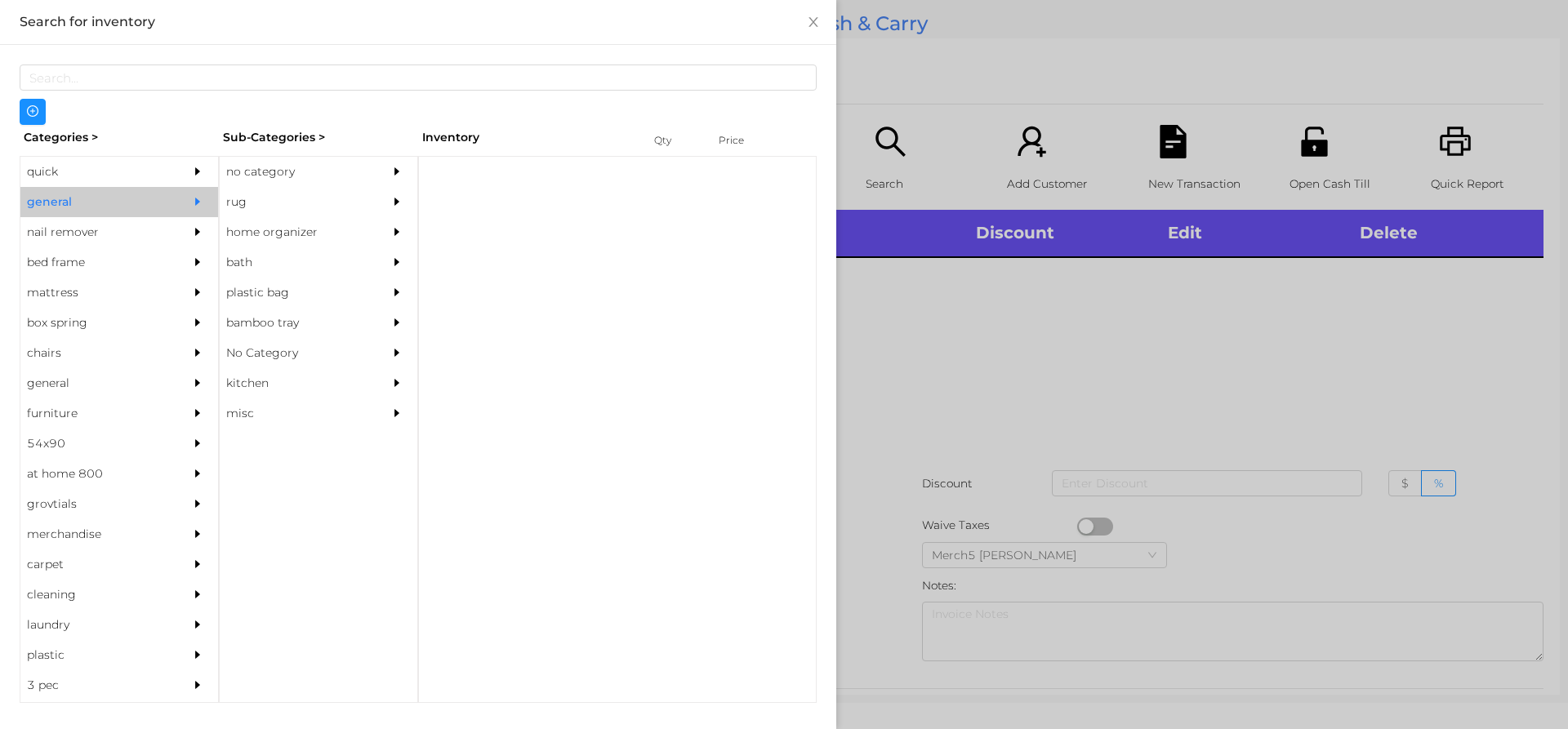
click at [392, 173] on icon "icon: caret-right" at bounding box center [397, 172] width 12 height 12
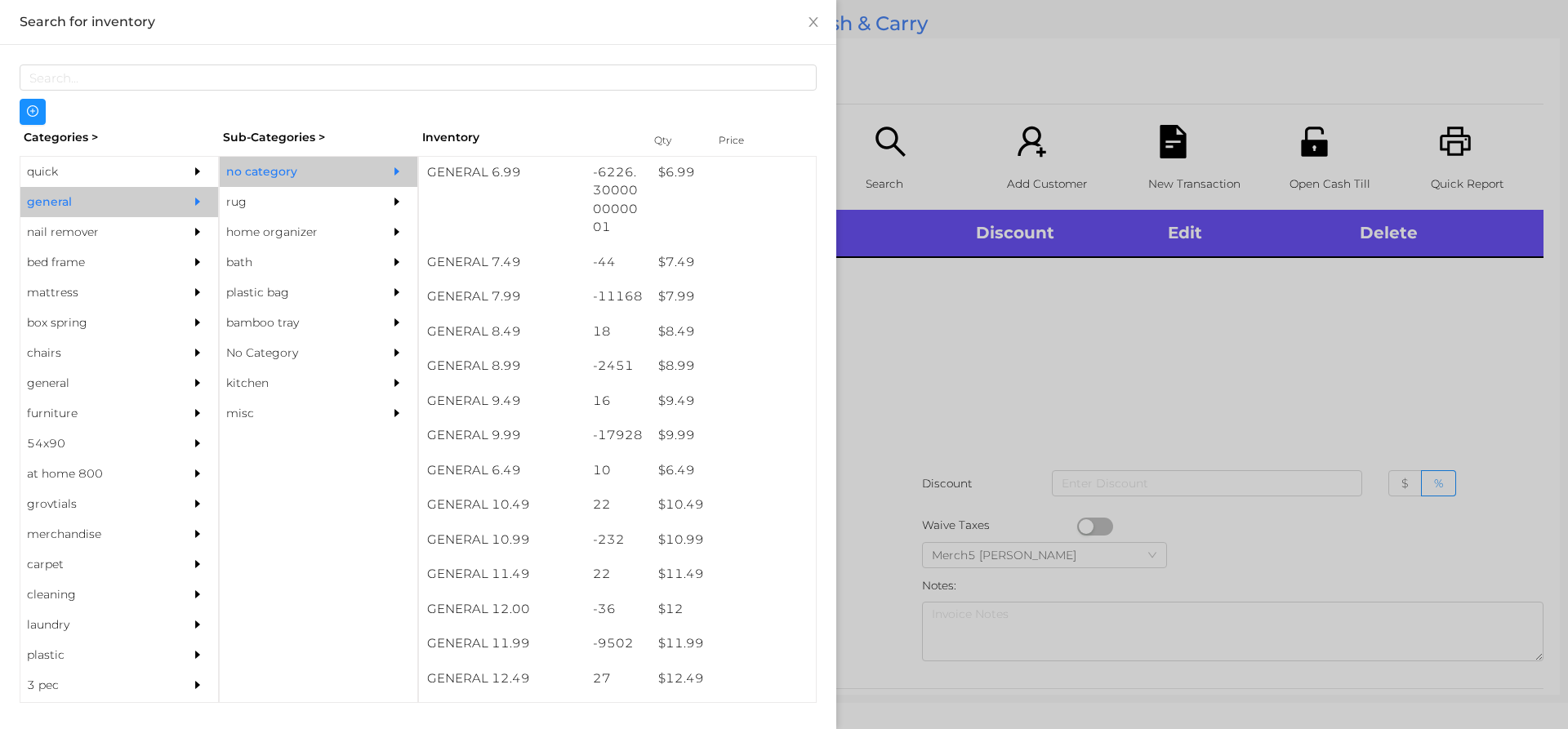
click at [982, 357] on div at bounding box center [784, 364] width 1568 height 729
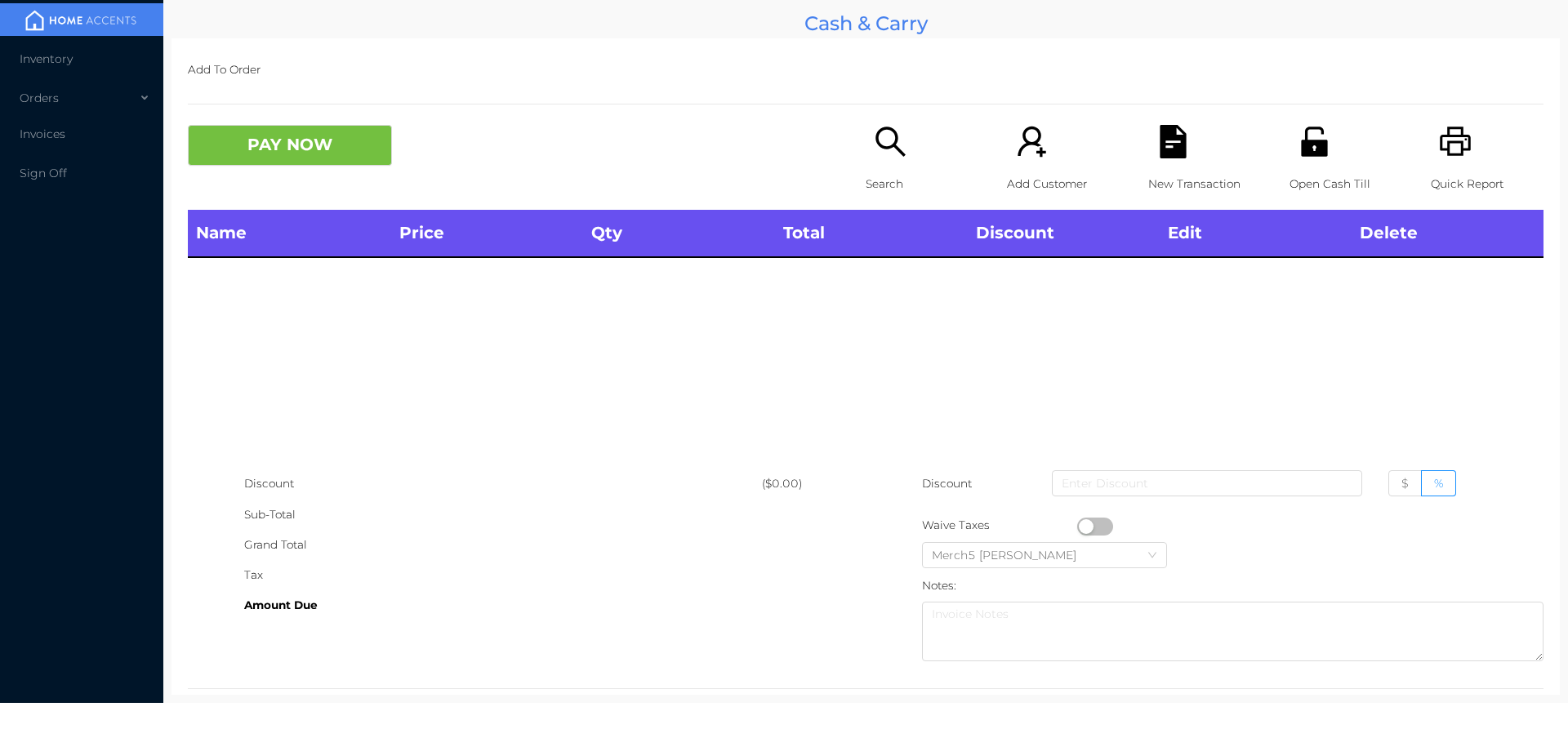
click at [865, 158] on div "Search" at bounding box center [921, 167] width 113 height 85
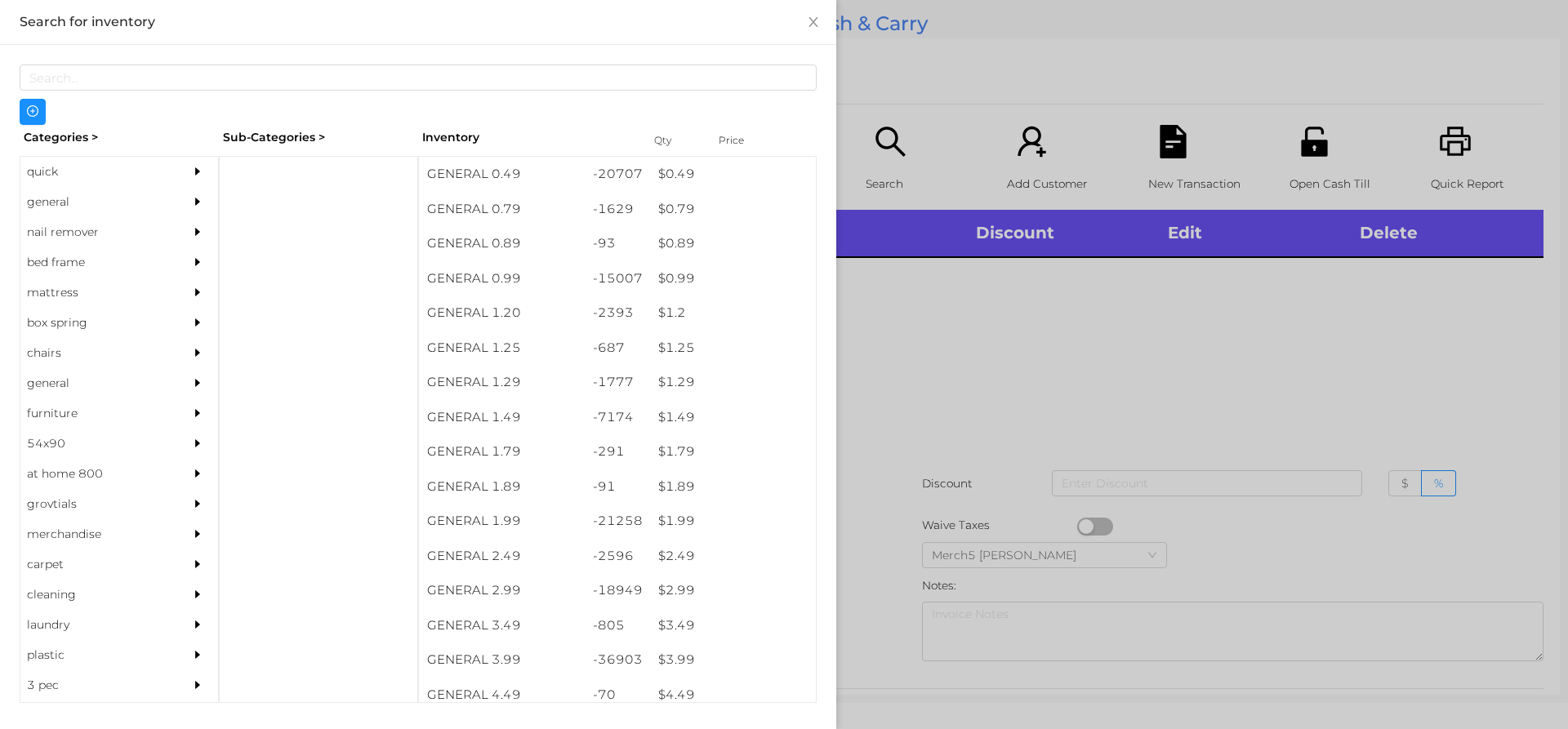
drag, startPoint x: 156, startPoint y: 183, endPoint x: 407, endPoint y: 236, distance: 256.5
click at [165, 187] on div "quick general nail remover bed frame mattress box spring chairs general furnitu…" at bounding box center [119, 430] width 199 height 547
drag, startPoint x: 174, startPoint y: 194, endPoint x: 218, endPoint y: 206, distance: 45.6
click at [192, 202] on div "general" at bounding box center [119, 202] width 197 height 30
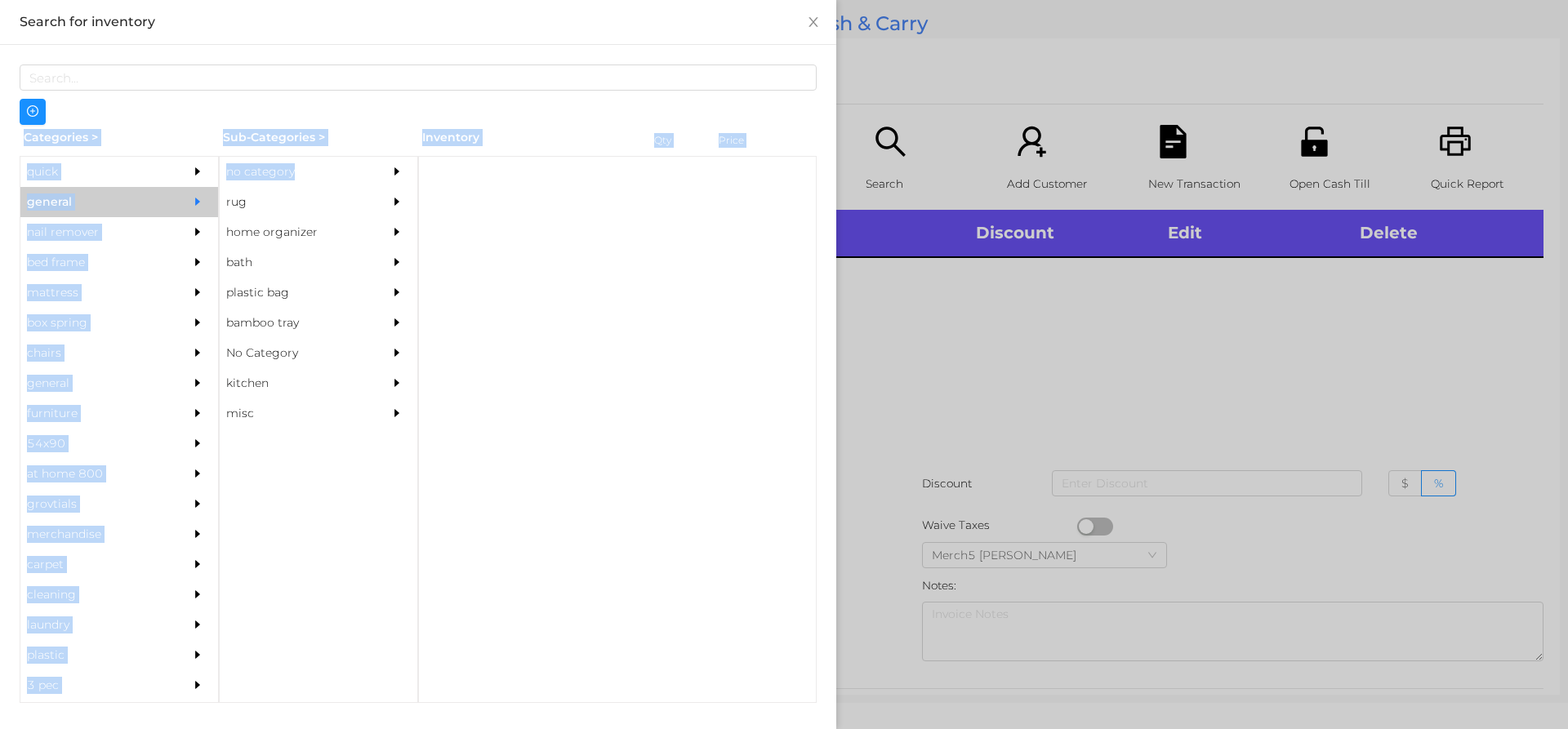
drag, startPoint x: 350, startPoint y: 161, endPoint x: 365, endPoint y: 170, distance: 17.5
click at [361, 168] on div "Categories > Sub-Categories > Inventory Qty Price quick general nail remover be…" at bounding box center [418, 413] width 797 height 578
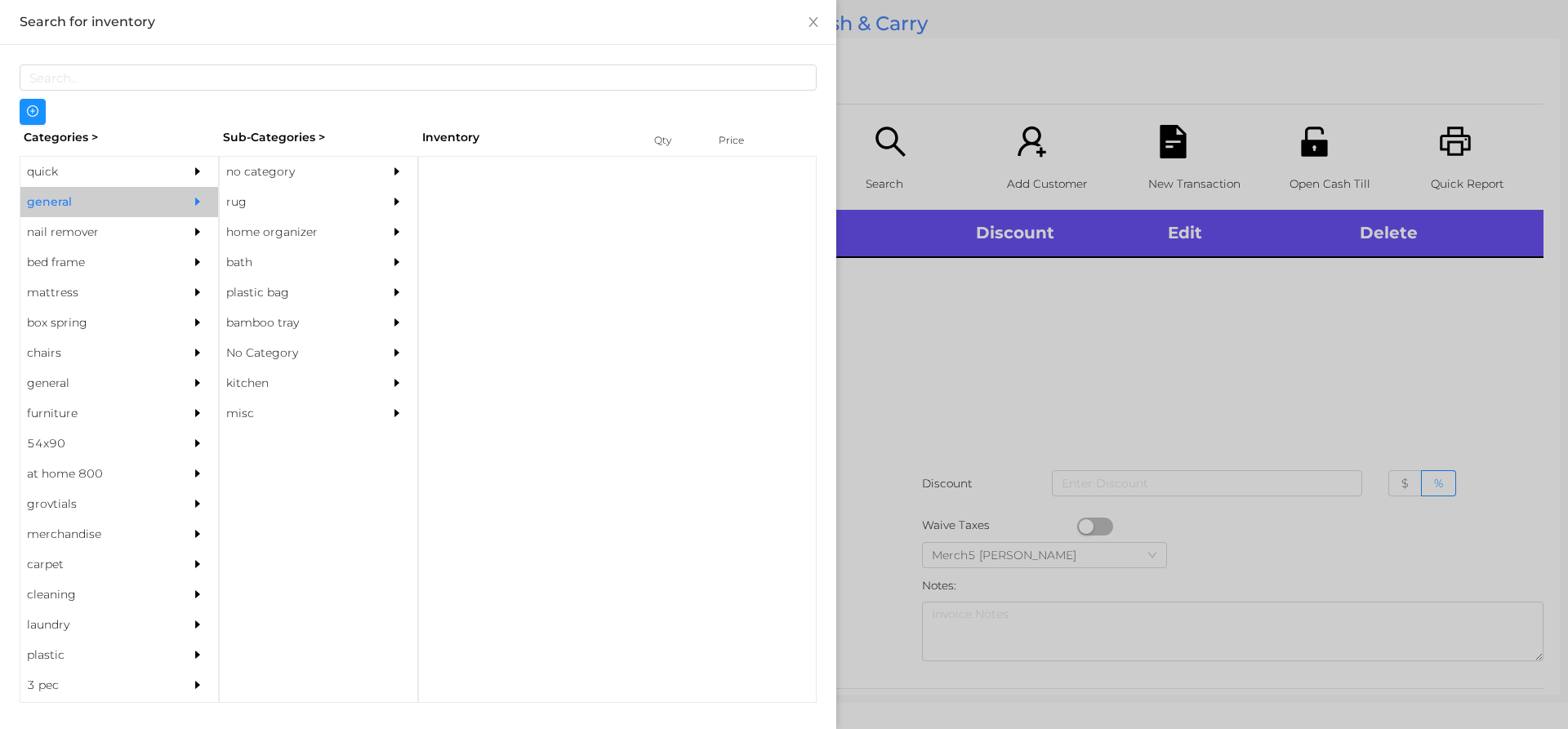
click at [399, 171] on icon "icon: caret-right" at bounding box center [397, 172] width 12 height 12
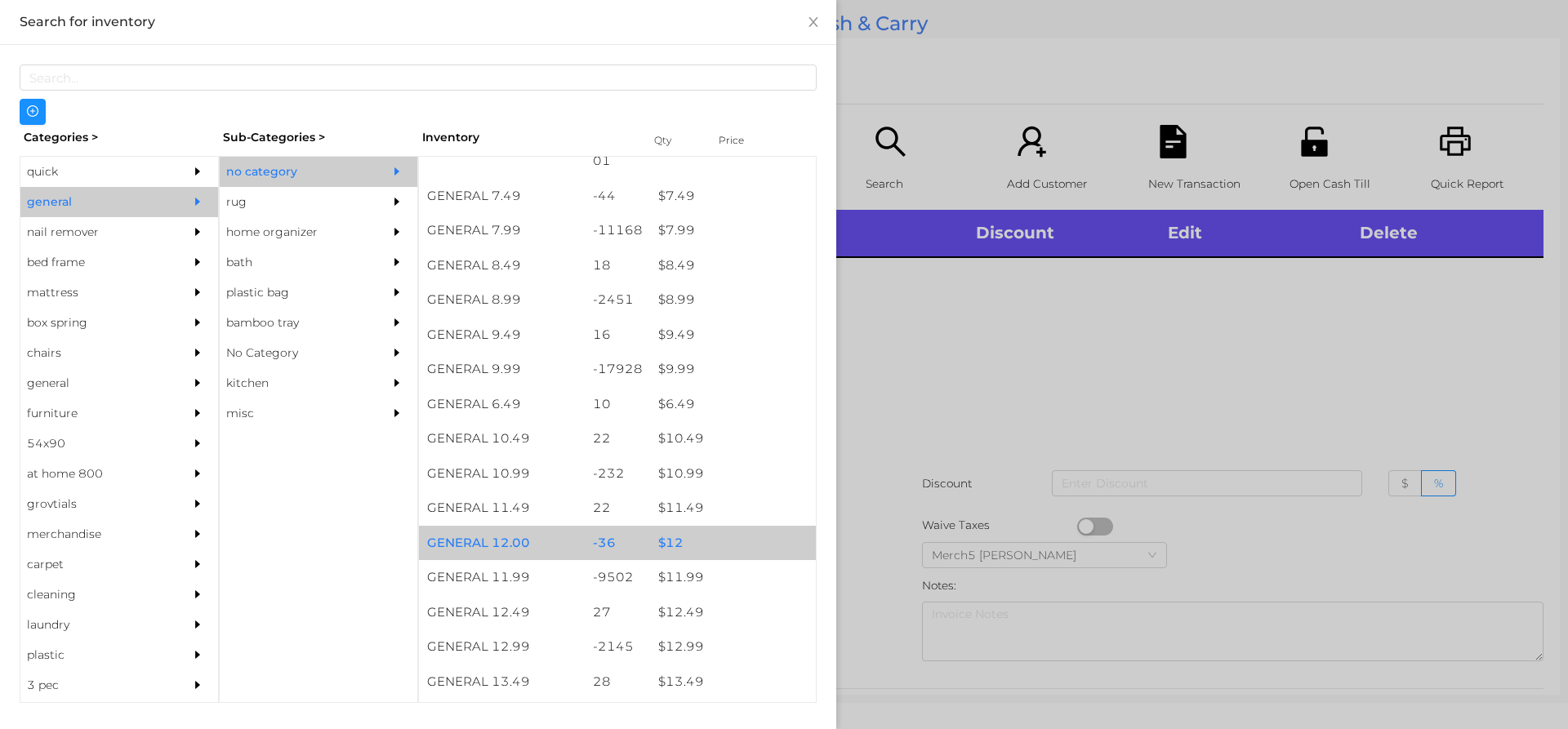
scroll to position [980, 0]
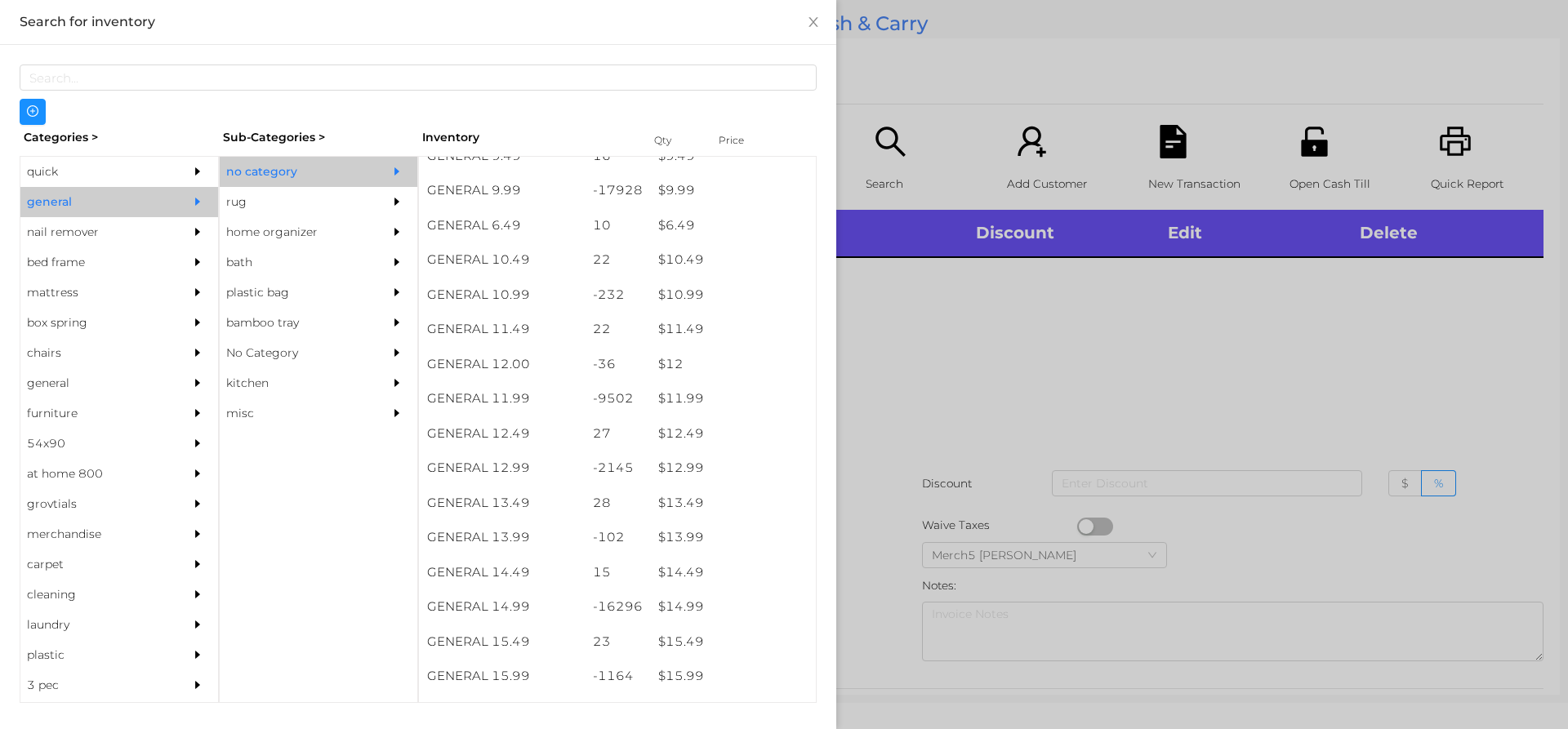
click at [1162, 395] on div at bounding box center [784, 364] width 1568 height 729
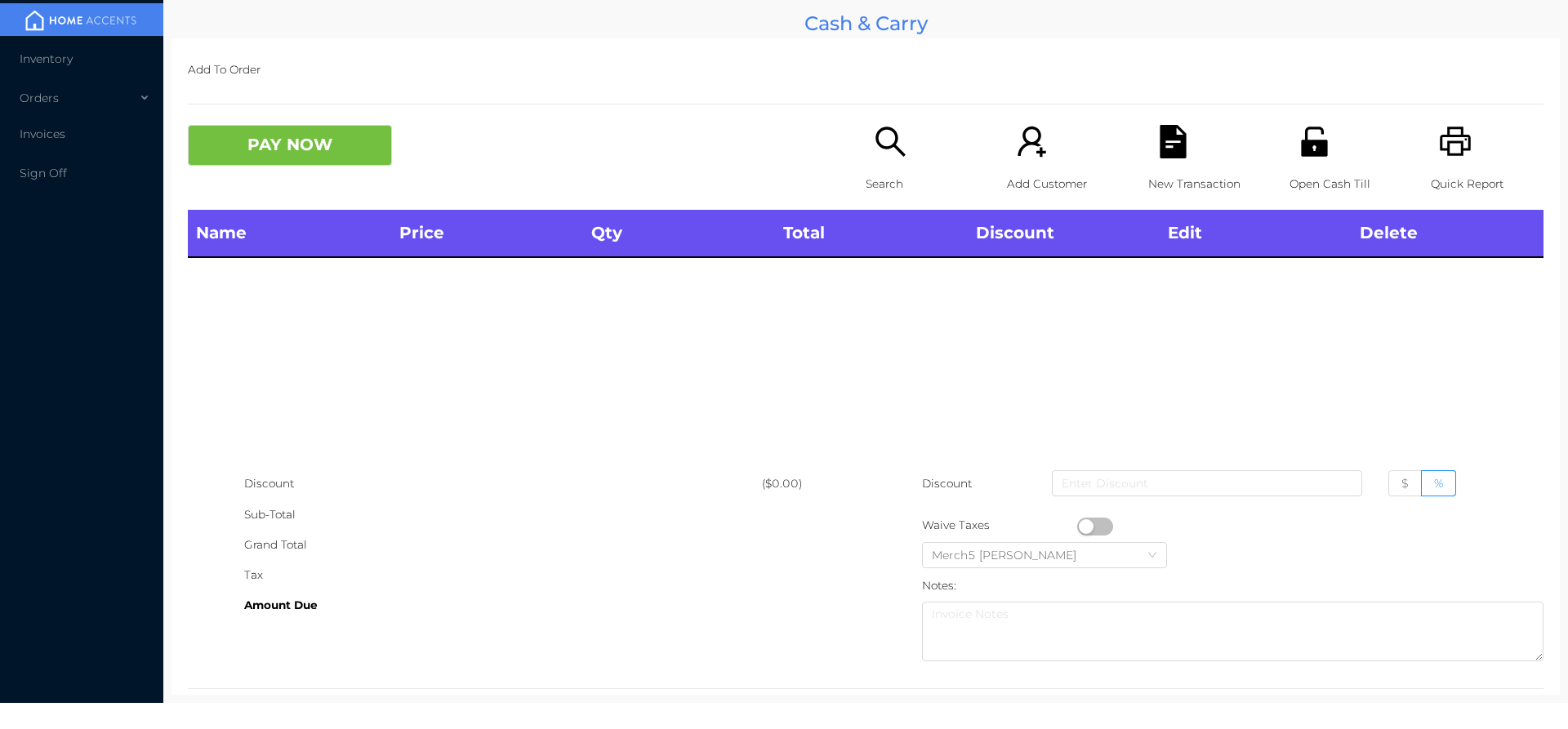
click at [889, 149] on icon "icon: search" at bounding box center [890, 141] width 33 height 33
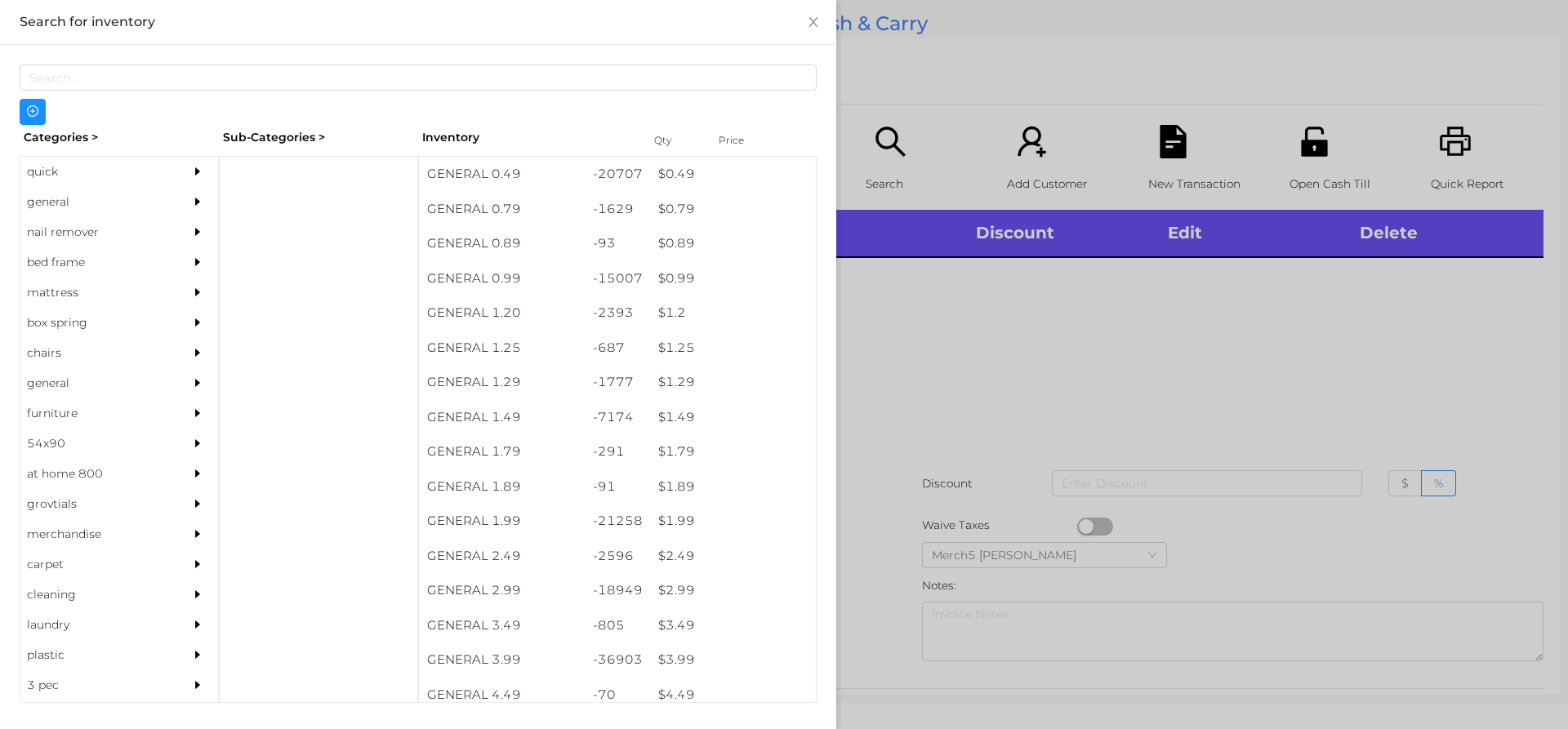
click at [173, 202] on div "general" at bounding box center [119, 202] width 197 height 30
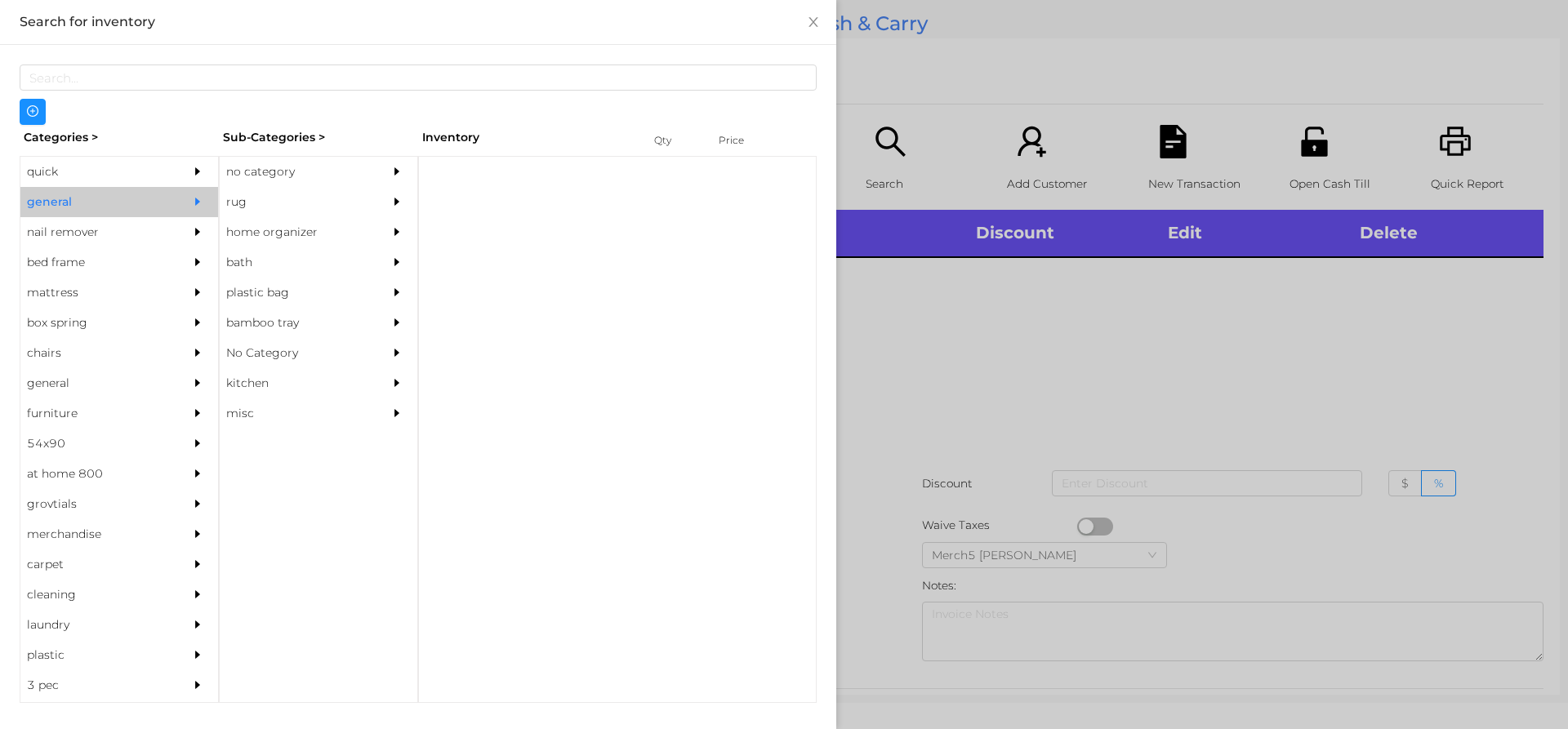
click at [401, 183] on div at bounding box center [400, 172] width 32 height 30
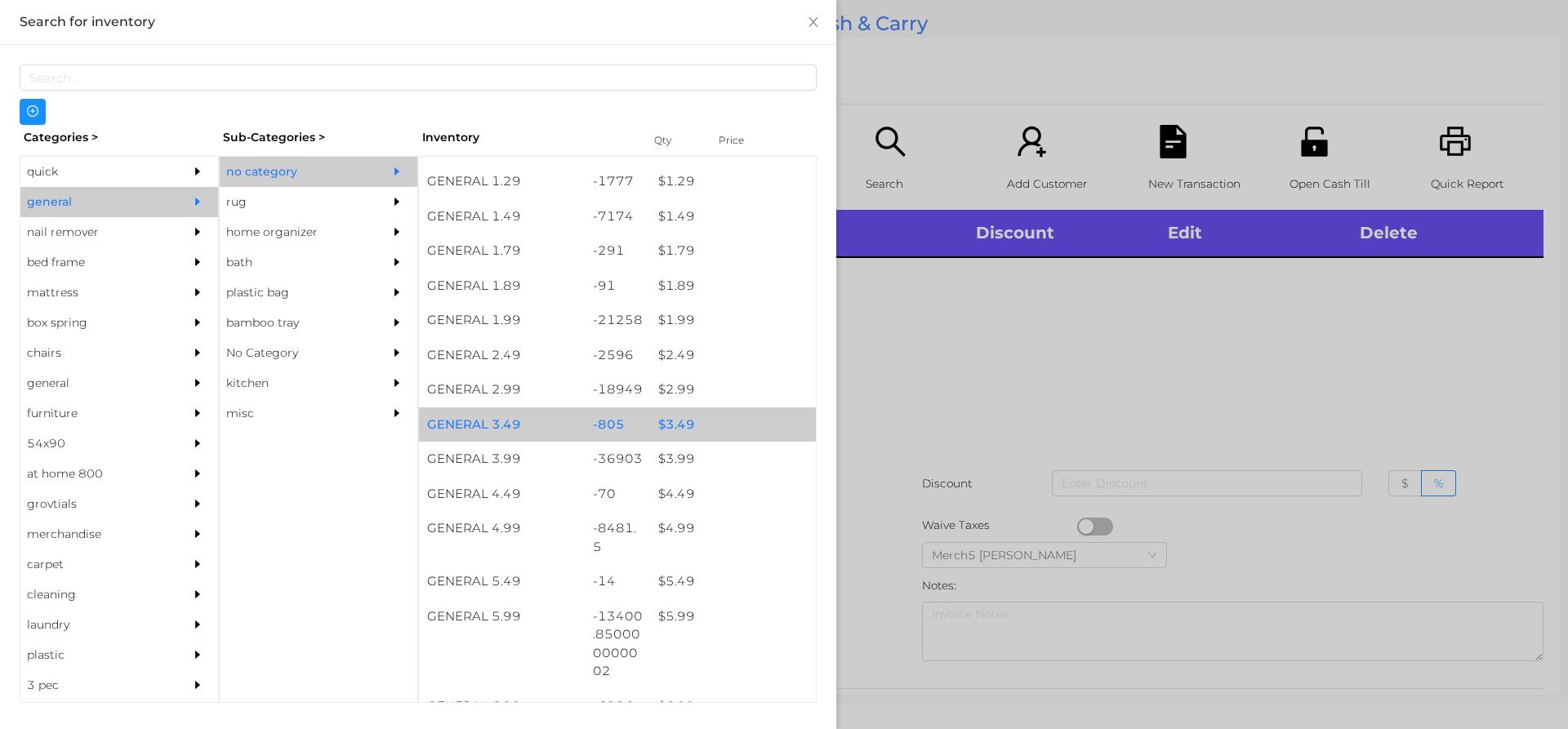
scroll to position [327, 0]
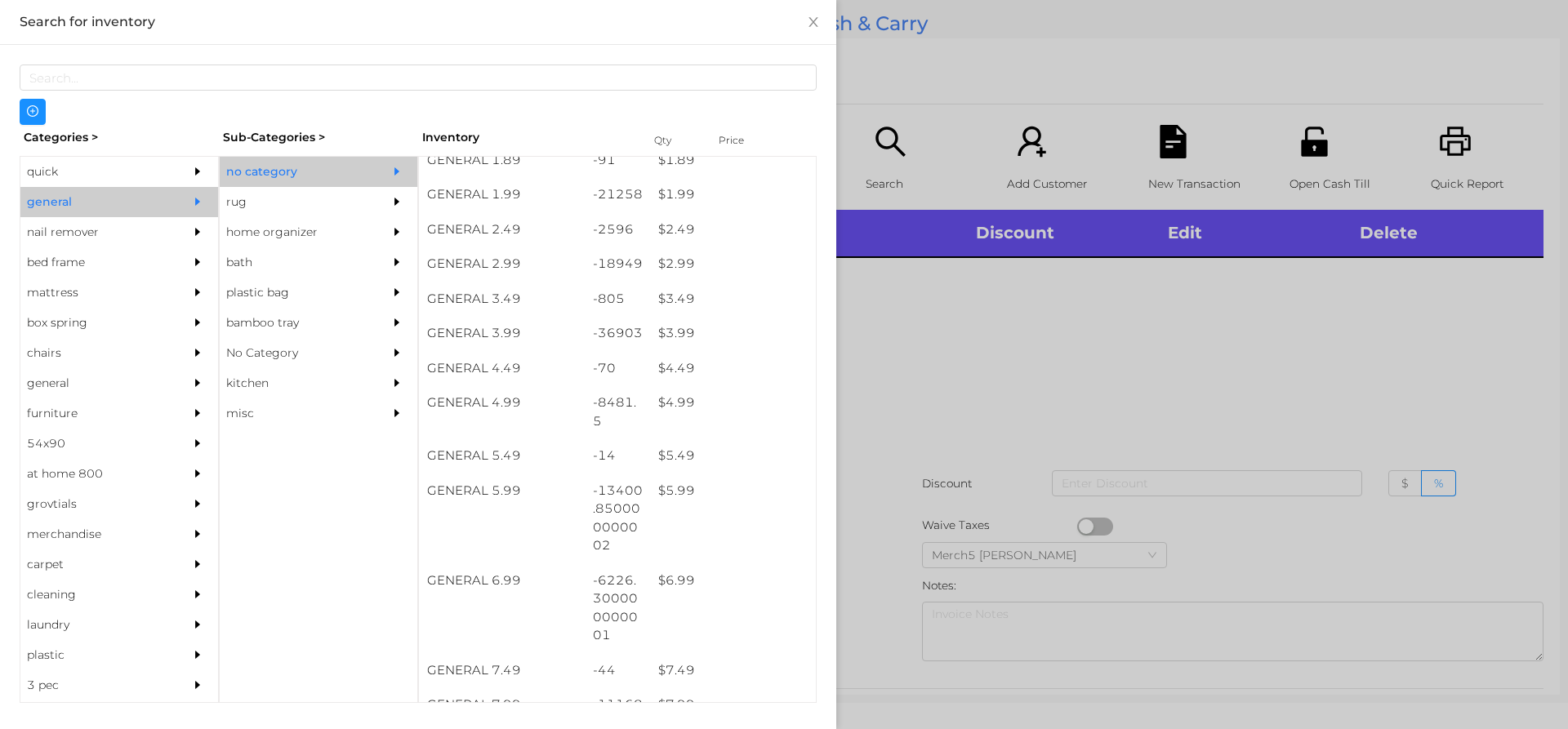
click at [1185, 399] on div at bounding box center [784, 364] width 1568 height 729
